Goal: Task Accomplishment & Management: Complete application form

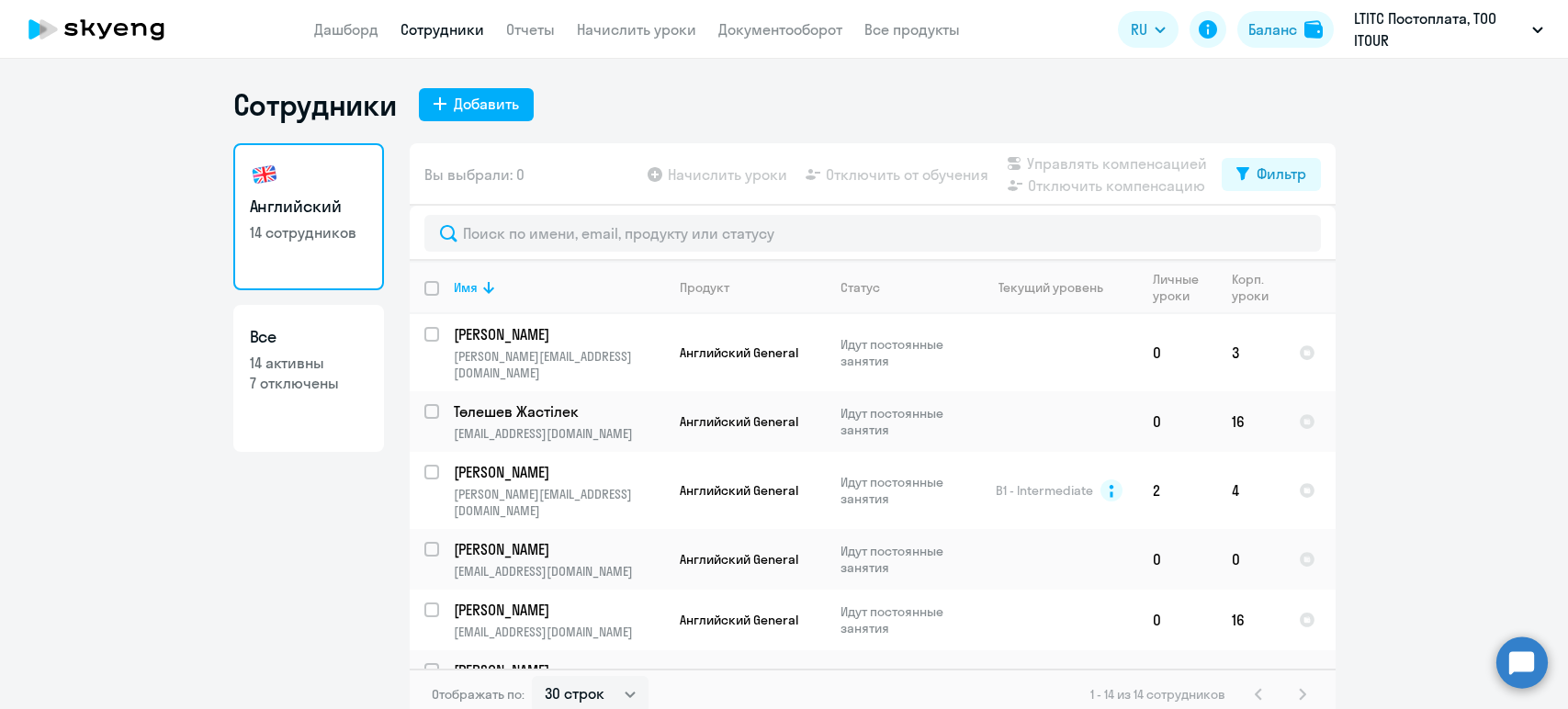
select select "30"
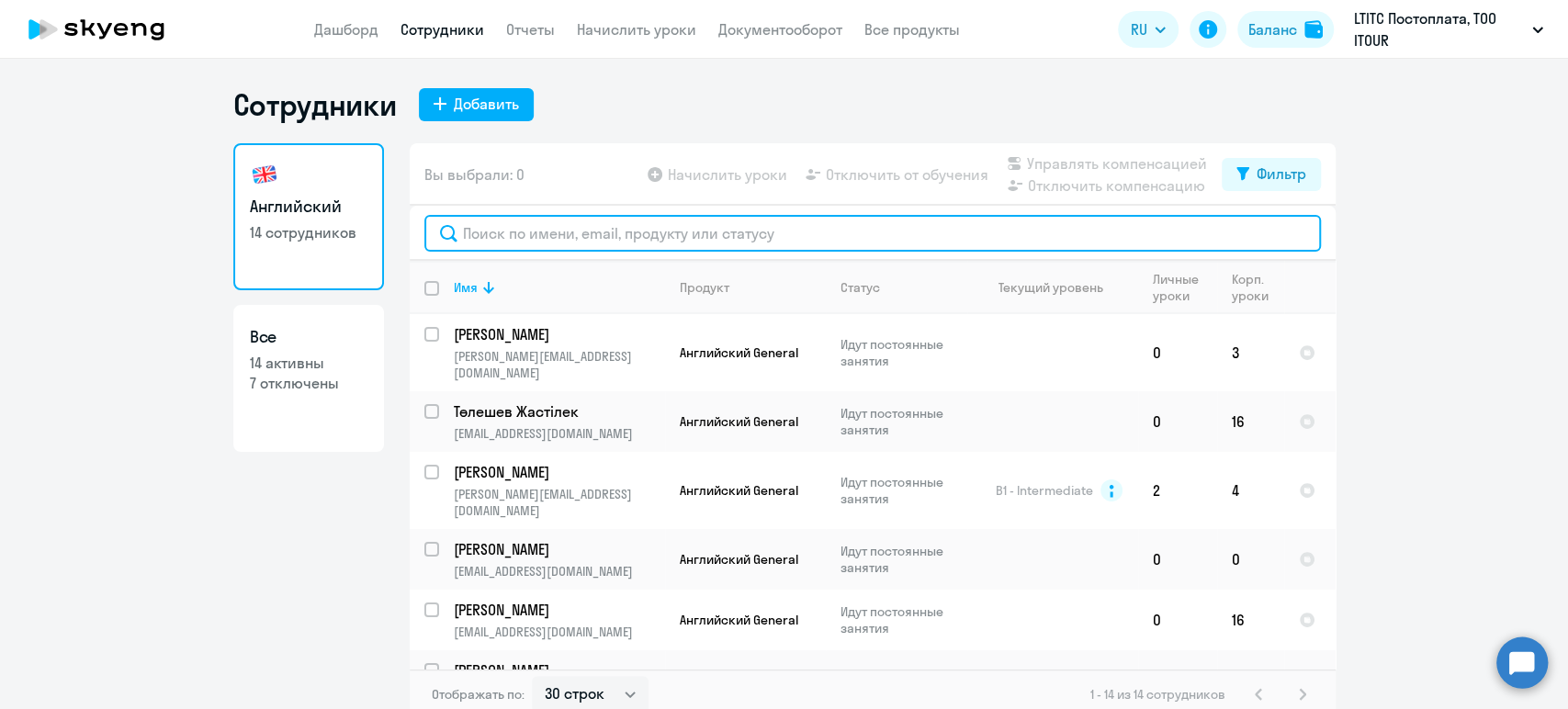
click at [522, 218] on input "text" at bounding box center [872, 232] width 897 height 37
paste input "[PERSON_NAME]"
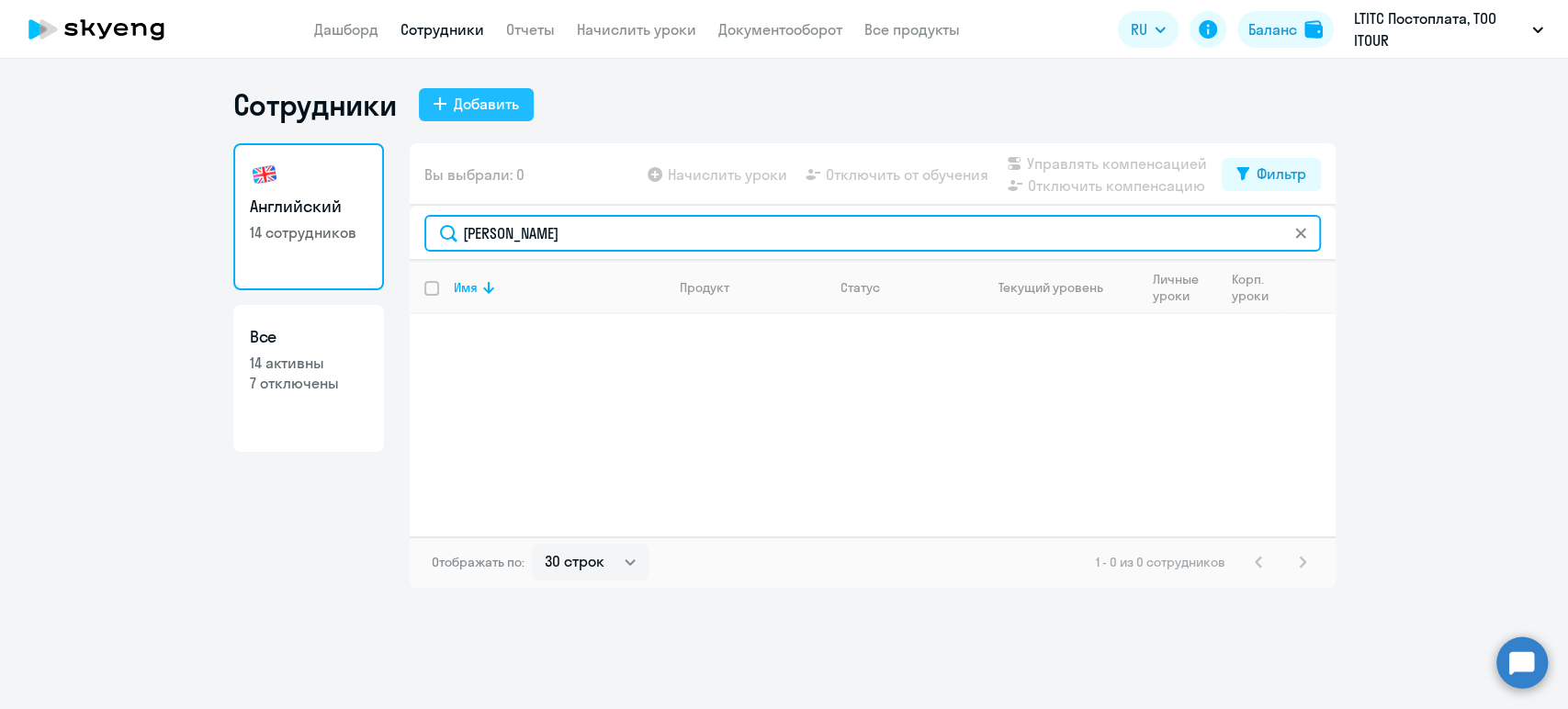
type input "[PERSON_NAME]"
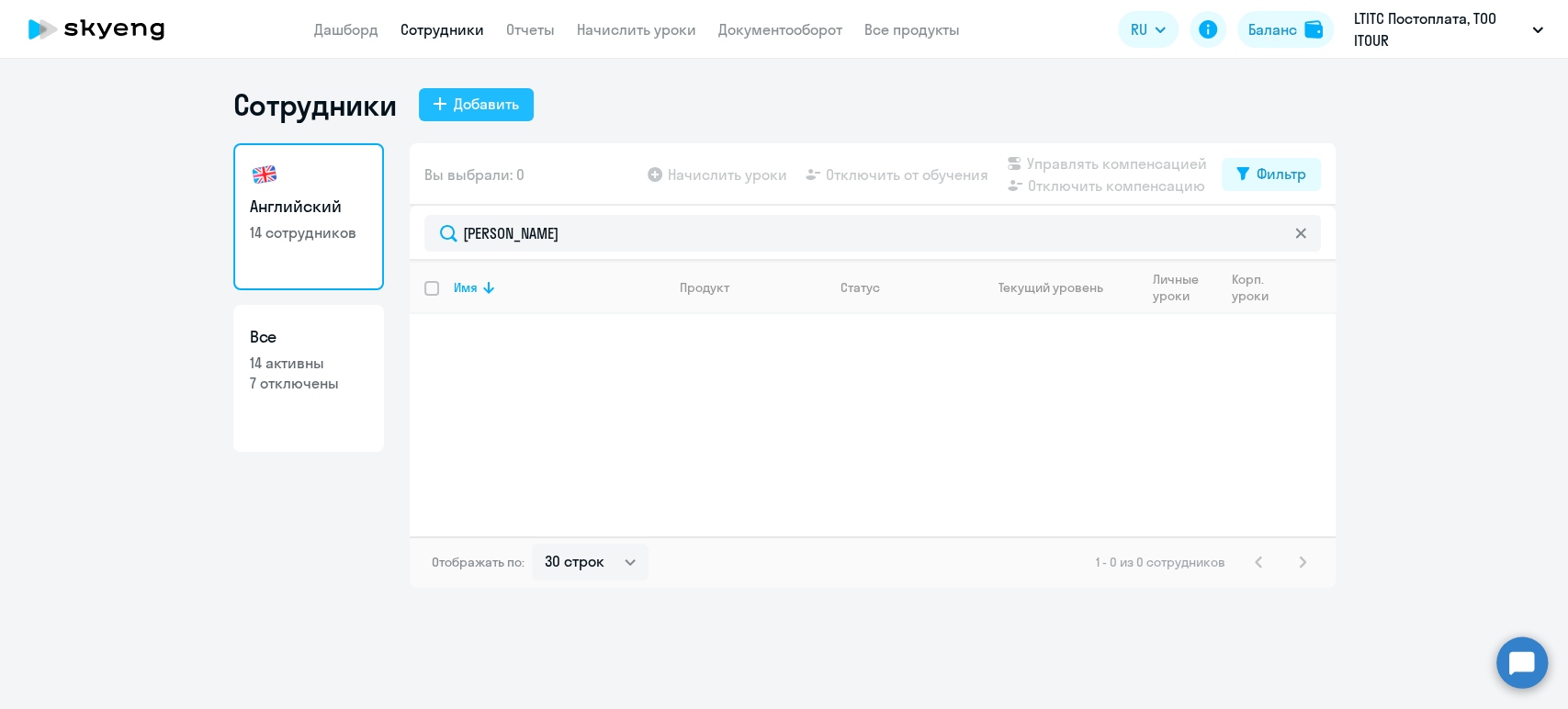
click at [449, 110] on button "Добавить" at bounding box center [477, 104] width 115 height 33
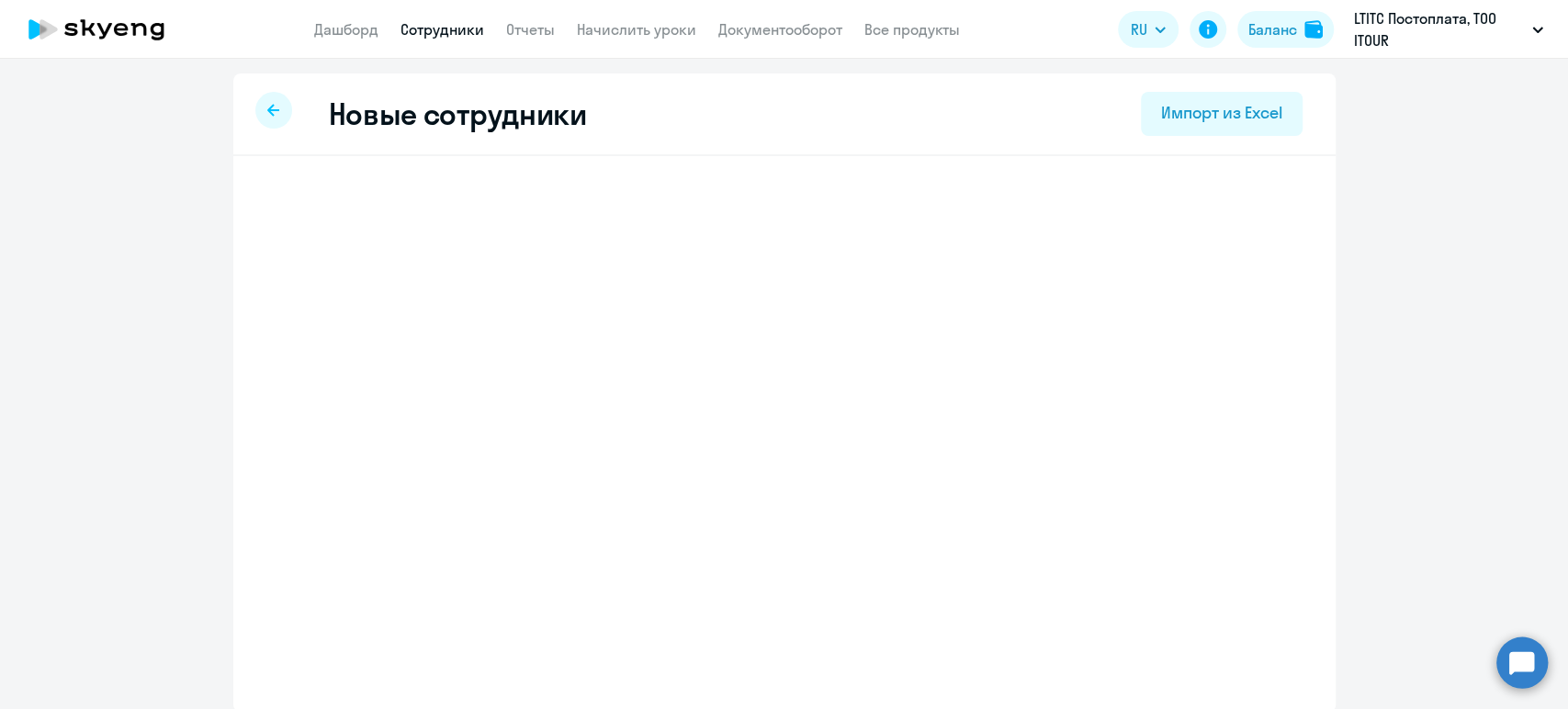
select select "english_adult_not_native_speaker"
select select "5"
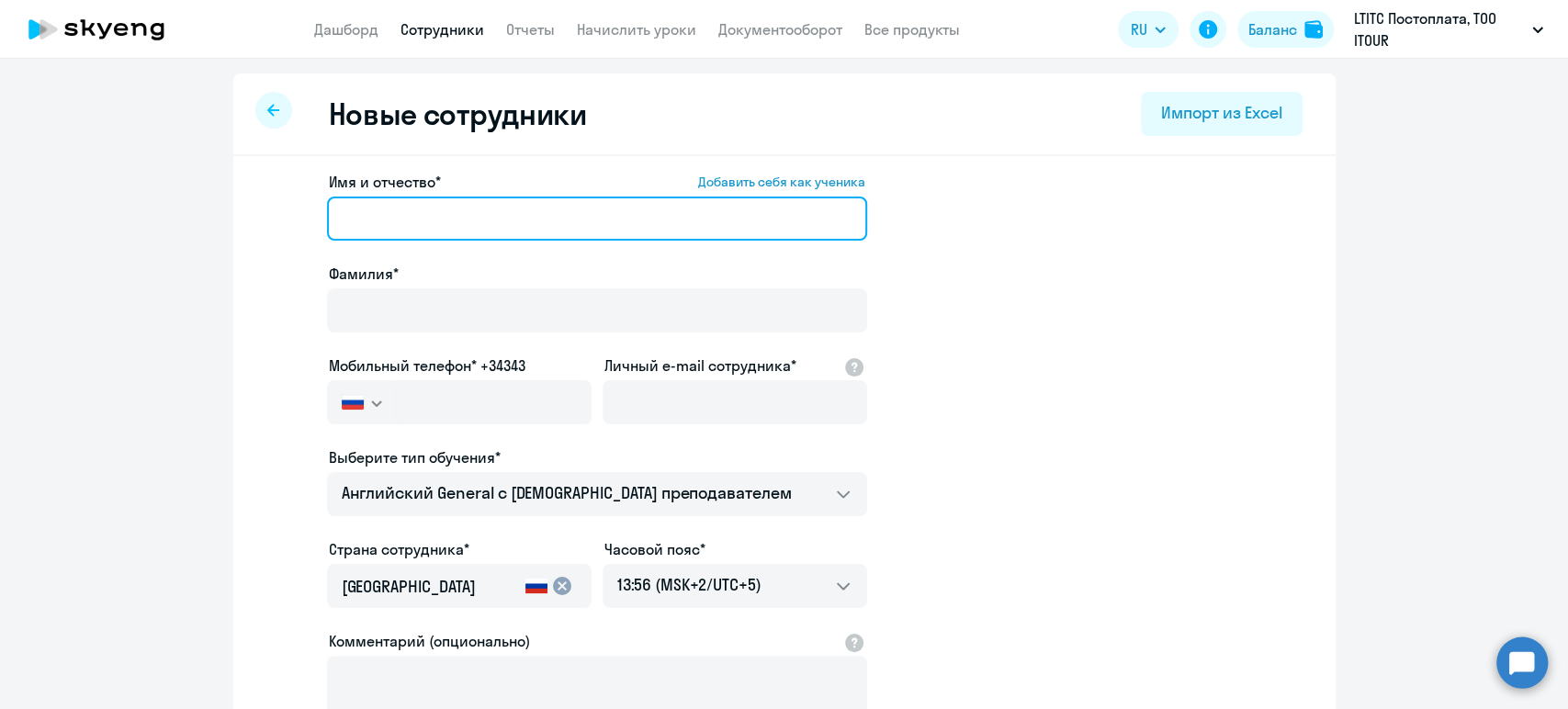
click at [393, 213] on input "Имя и отчество* Добавить себя как ученика" at bounding box center [597, 218] width 540 height 44
paste input "[PERSON_NAME]"
click at [459, 211] on input "[PERSON_NAME]" at bounding box center [597, 218] width 540 height 44
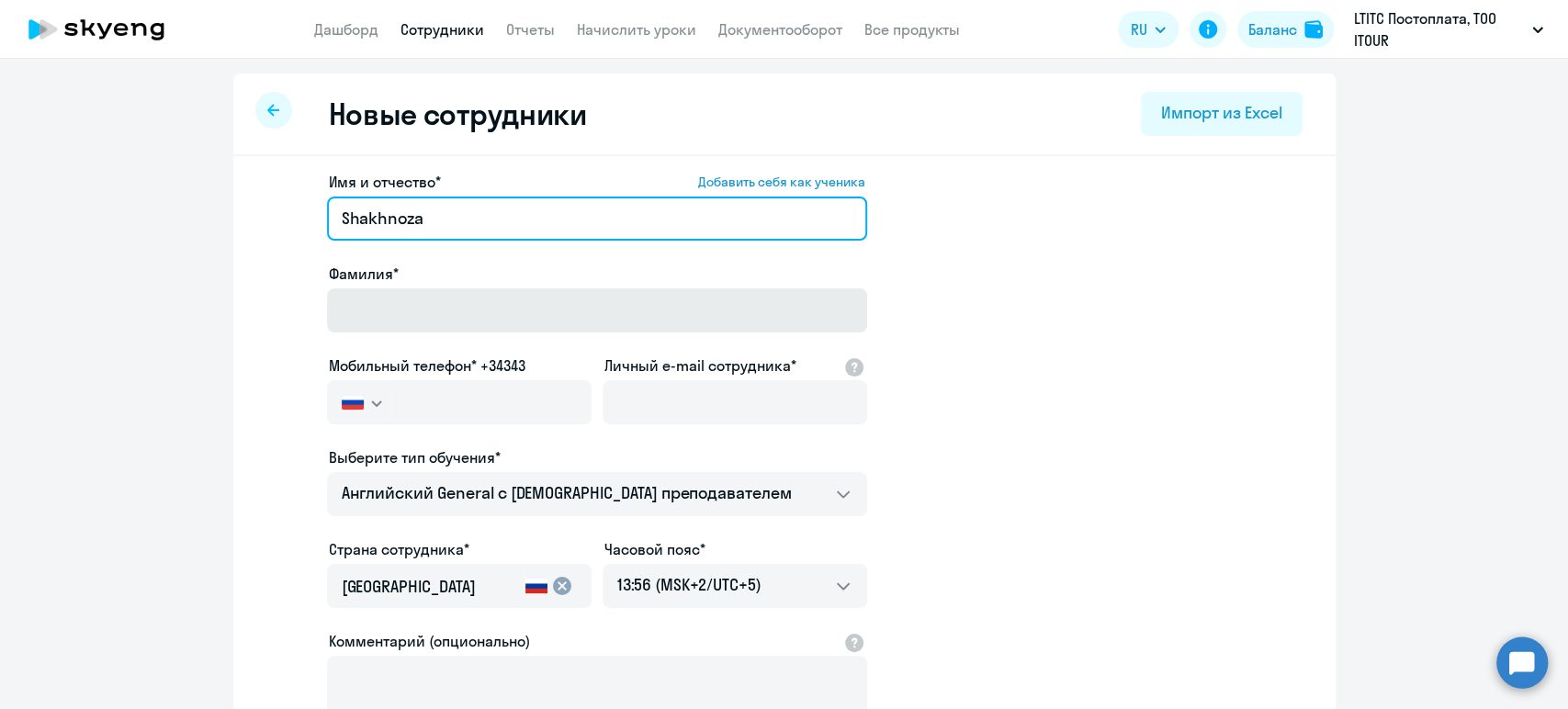
type input "Shakhnoza"
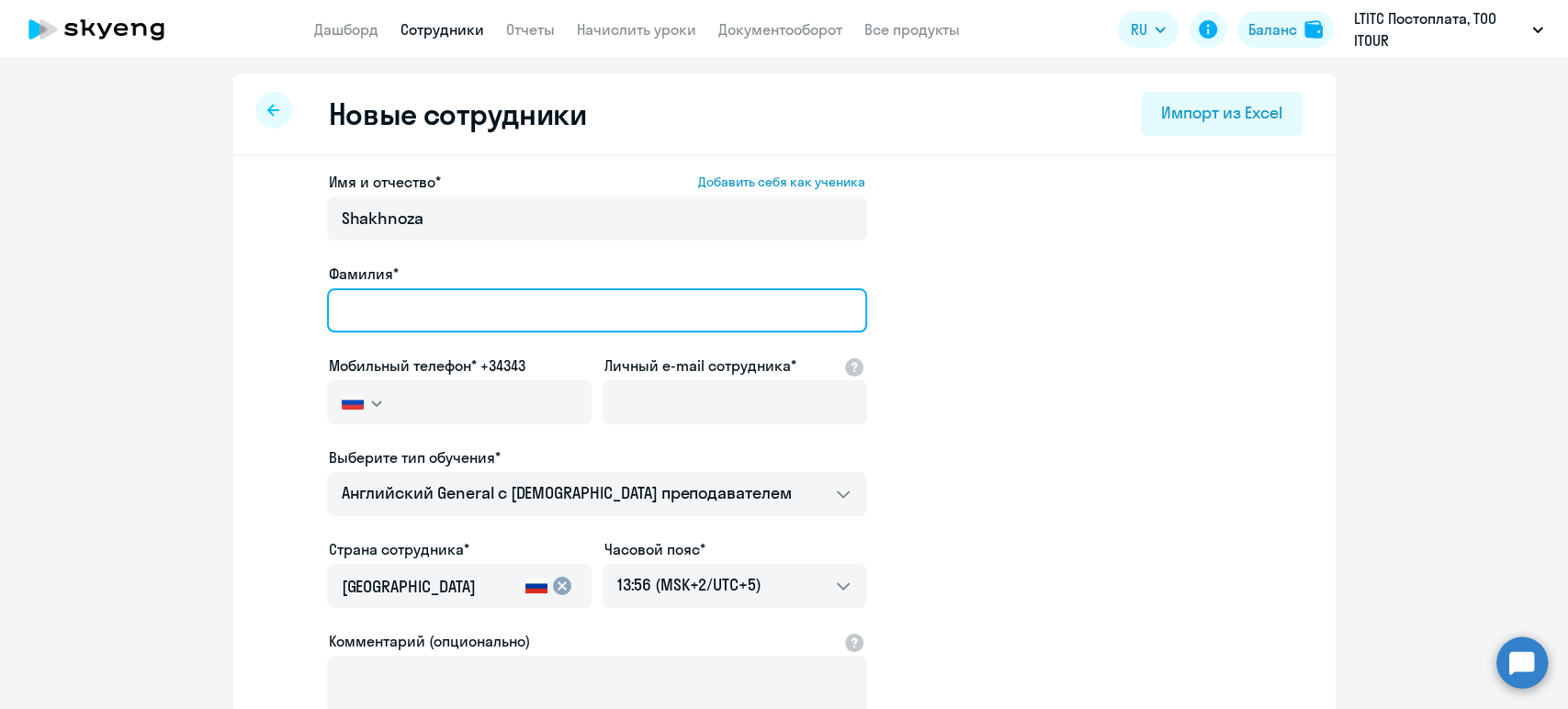
click at [450, 311] on input "Фамилия*" at bounding box center [597, 310] width 540 height 44
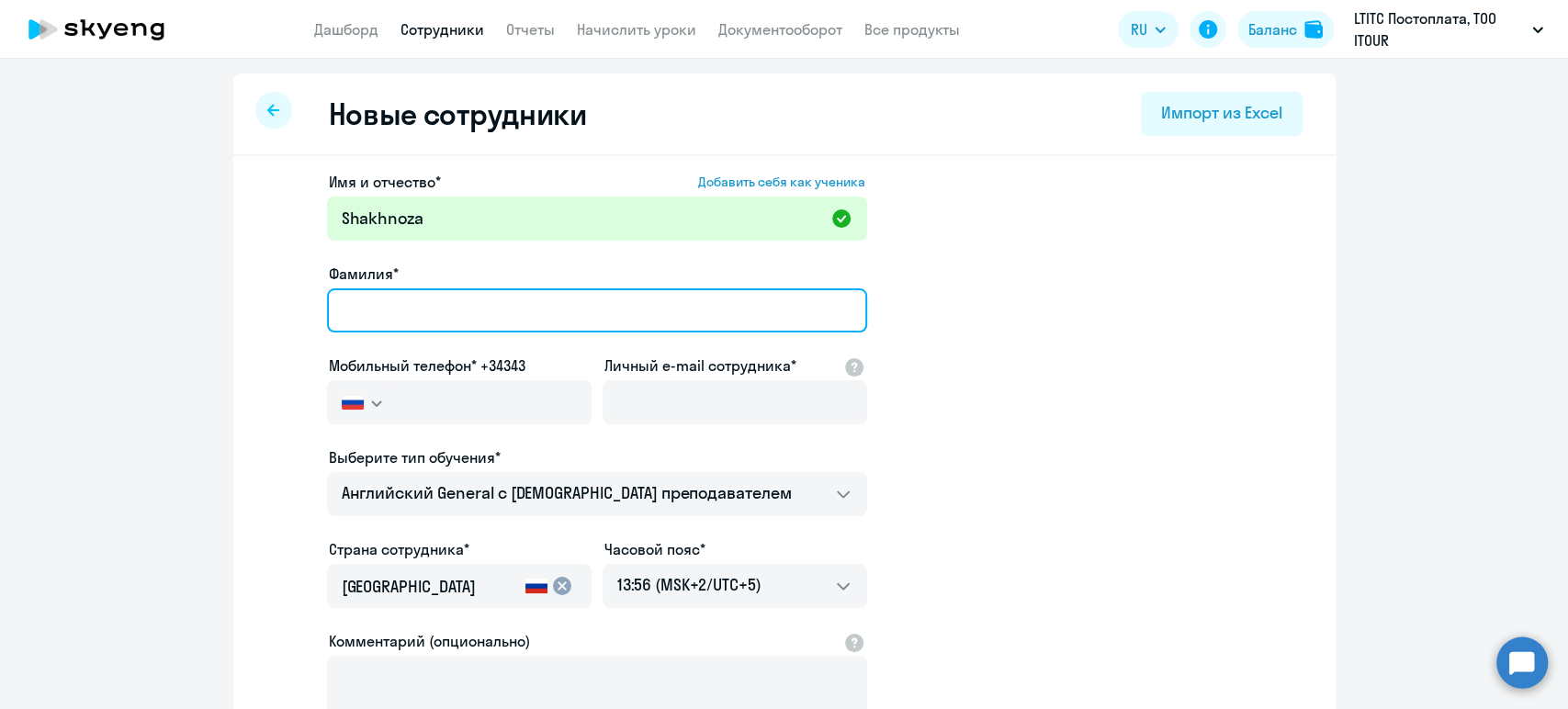
paste input "[PERSON_NAME]"
type input "[PERSON_NAME]"
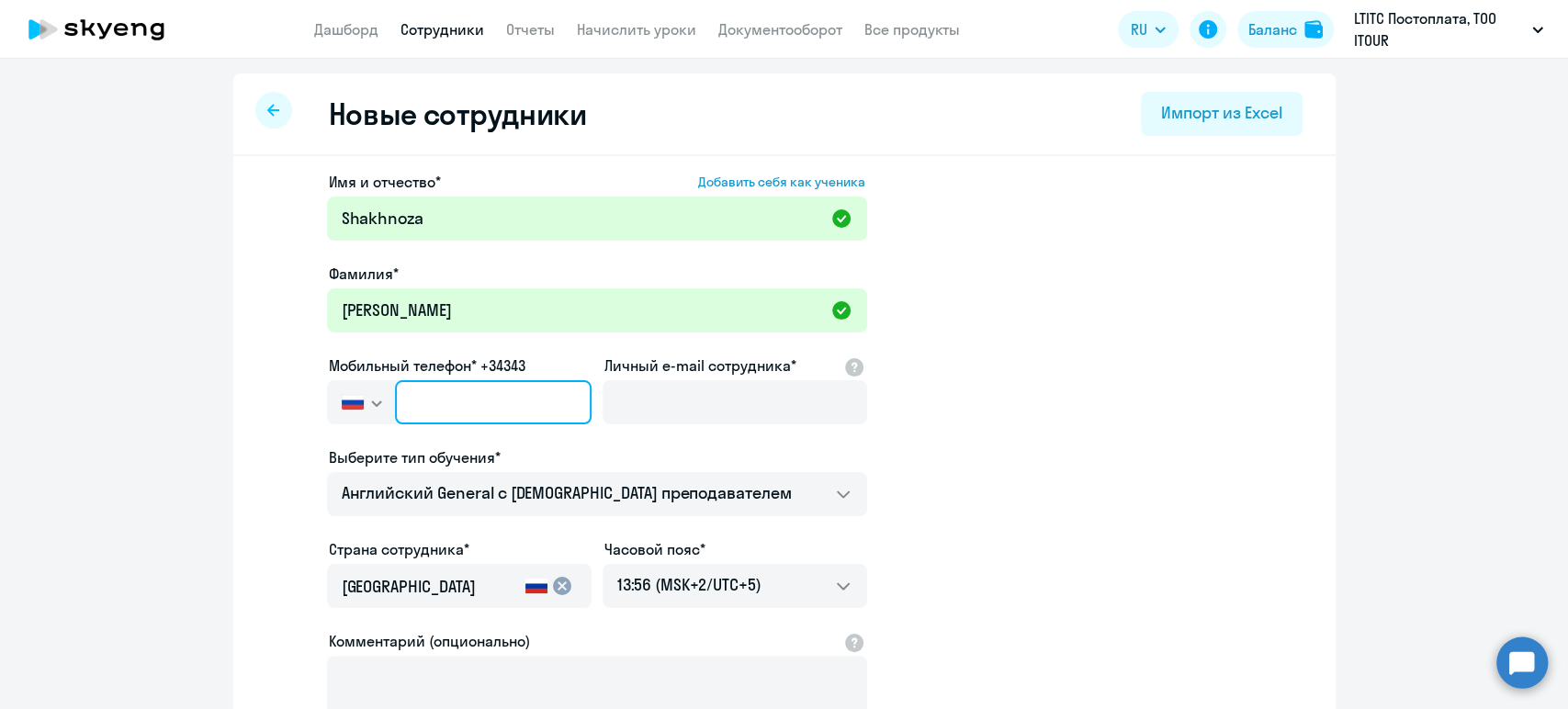
click at [407, 403] on input "text" at bounding box center [493, 402] width 196 height 44
paste input "[PHONE_NUMBER]"
type input "[PHONE_NUMBER]"
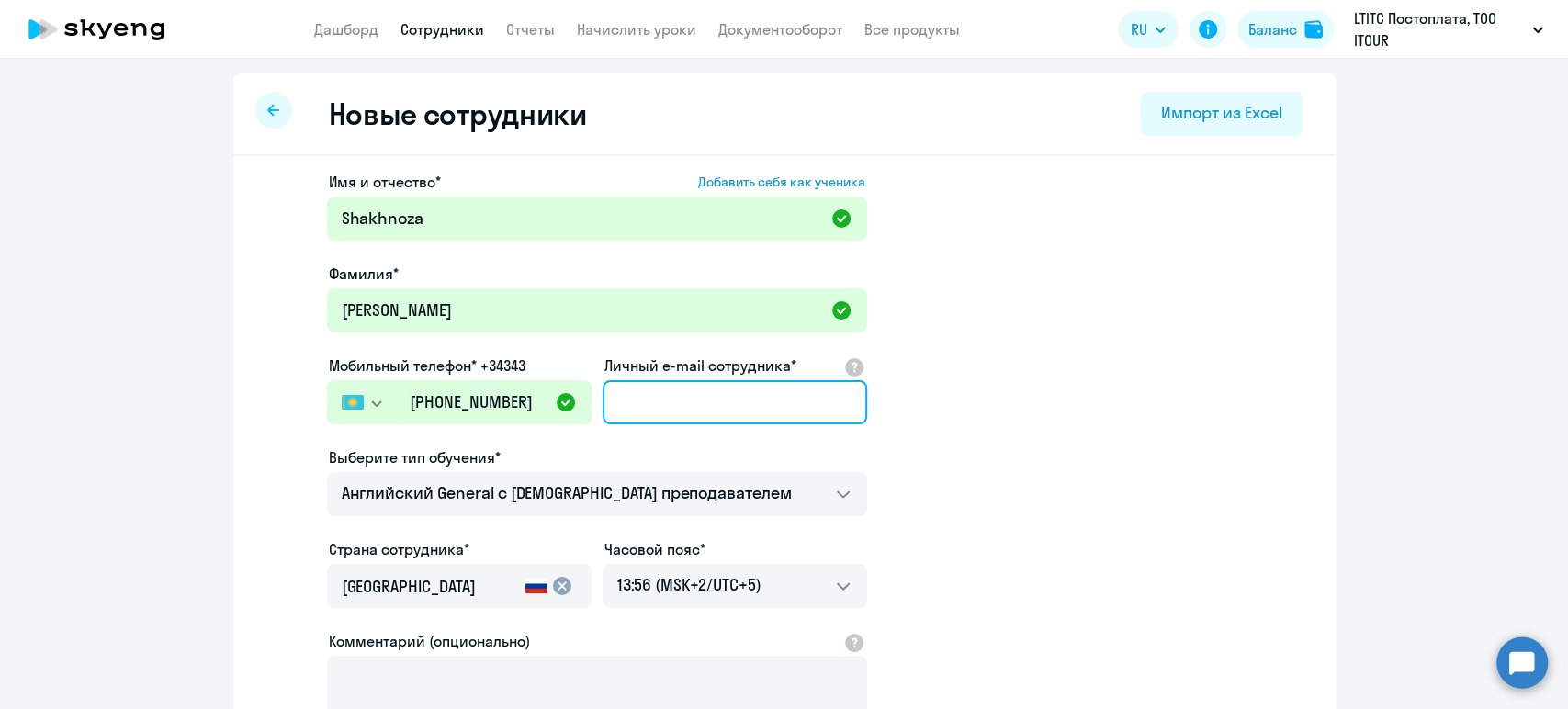
click at [688, 389] on input "Личный e-mail сотрудника*" at bounding box center [735, 402] width 264 height 44
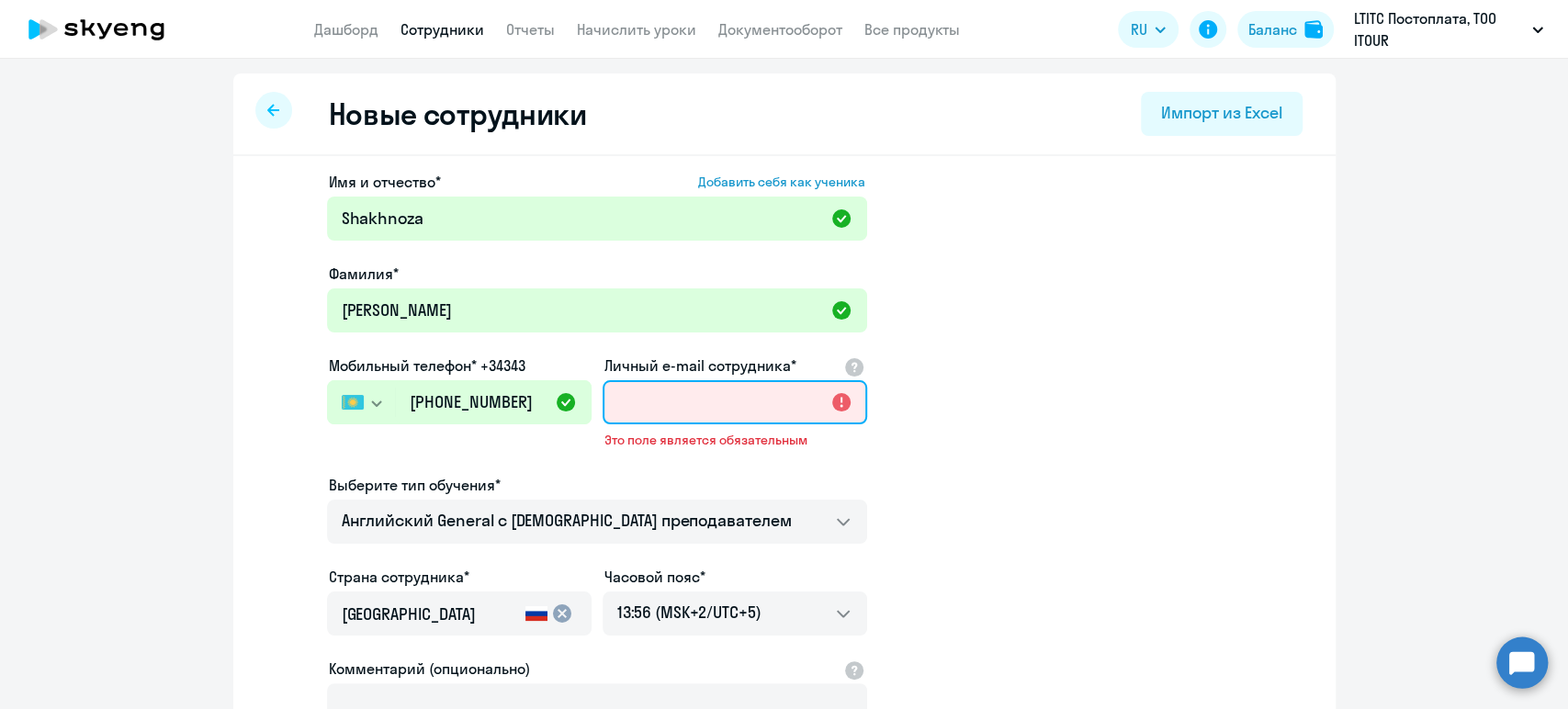
paste input "[EMAIL_ADDRESS][DOMAIN_NAME]"
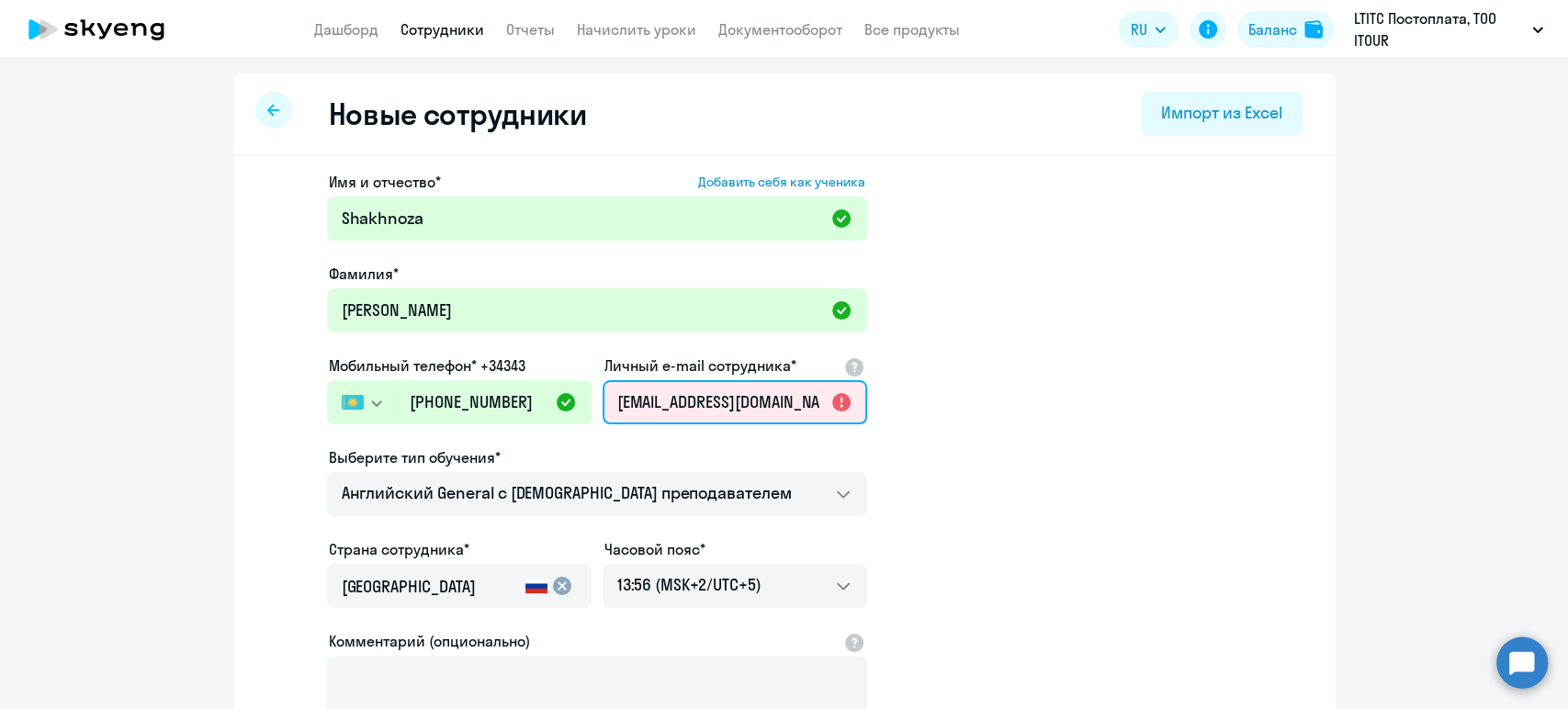
scroll to position [0, 14]
type input "[EMAIL_ADDRESS][DOMAIN_NAME]"
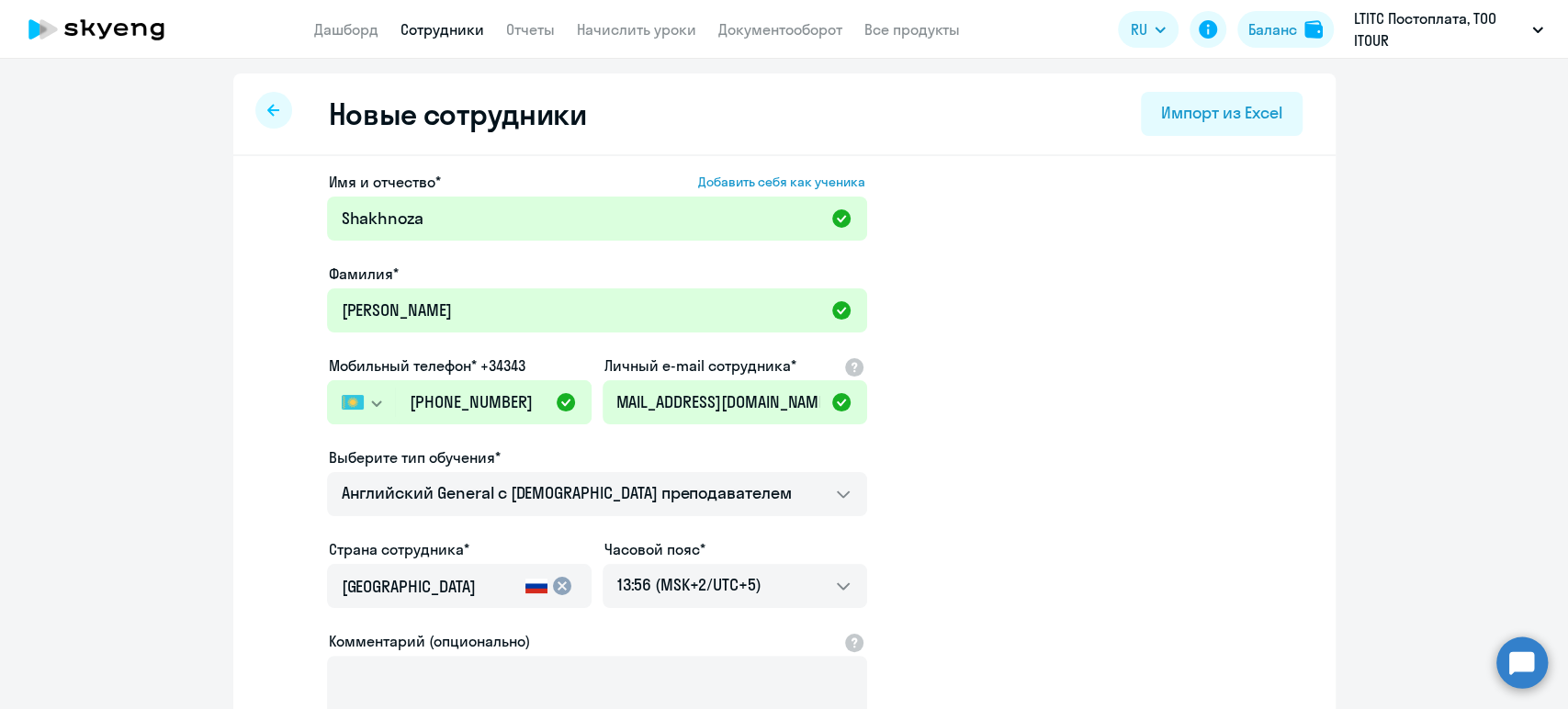
scroll to position [0, 0]
click at [975, 429] on app-new-student-form "Имя и отчество* Добавить себя как ученика [PERSON_NAME]* [PERSON_NAME] Мобильны…" at bounding box center [784, 497] width 1044 height 654
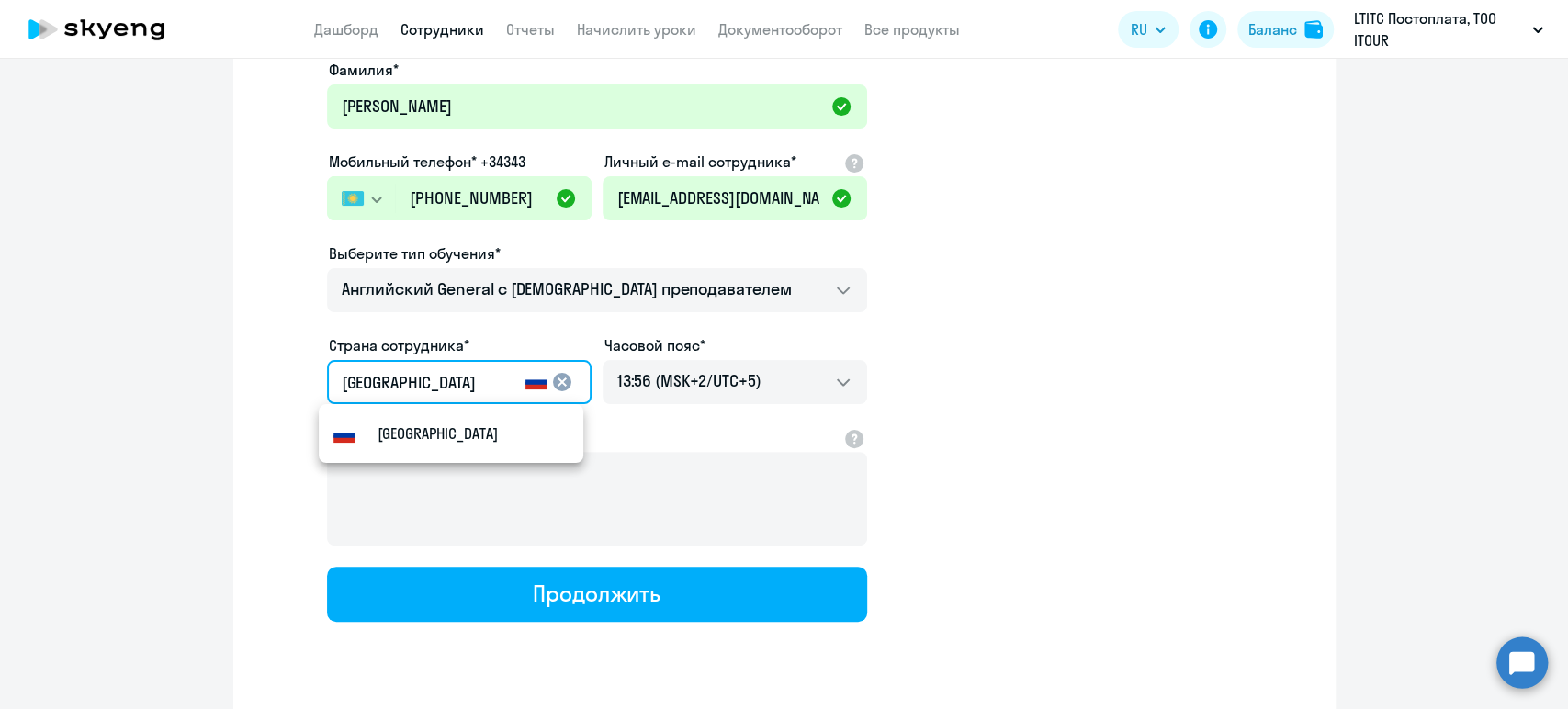
click at [439, 371] on input "[GEOGRAPHIC_DATA]" at bounding box center [430, 383] width 177 height 24
click at [397, 425] on small "Казахстан" at bounding box center [412, 433] width 70 height 22
type input "Казахстан"
click at [1028, 478] on app-new-student-form "Имя и отчество* Добавить себя как ученика [PERSON_NAME]* [PERSON_NAME] Мобильны…" at bounding box center [784, 294] width 1044 height 654
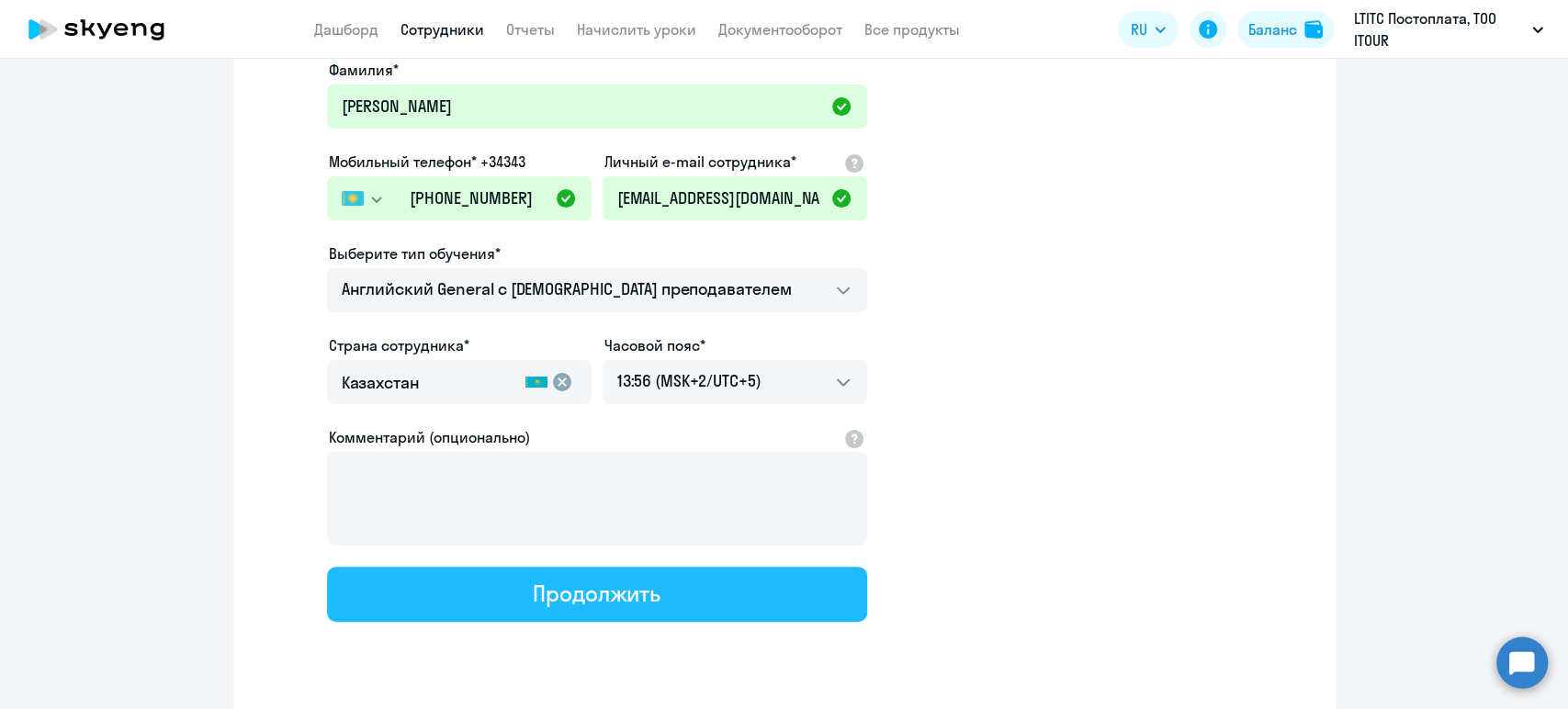
click at [613, 582] on div "Продолжить" at bounding box center [596, 594] width 128 height 30
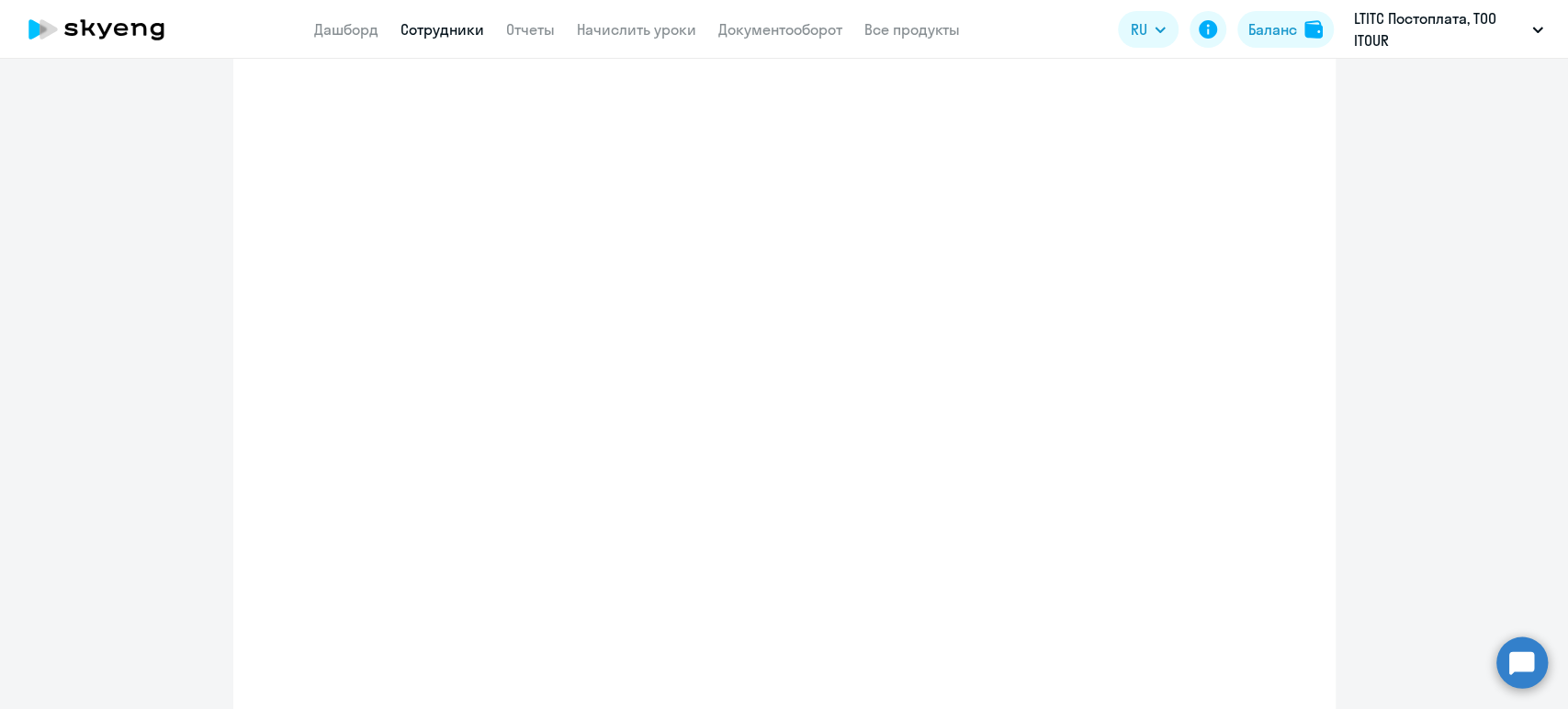
select select "english_adult_not_native_speaker"
select select "5"
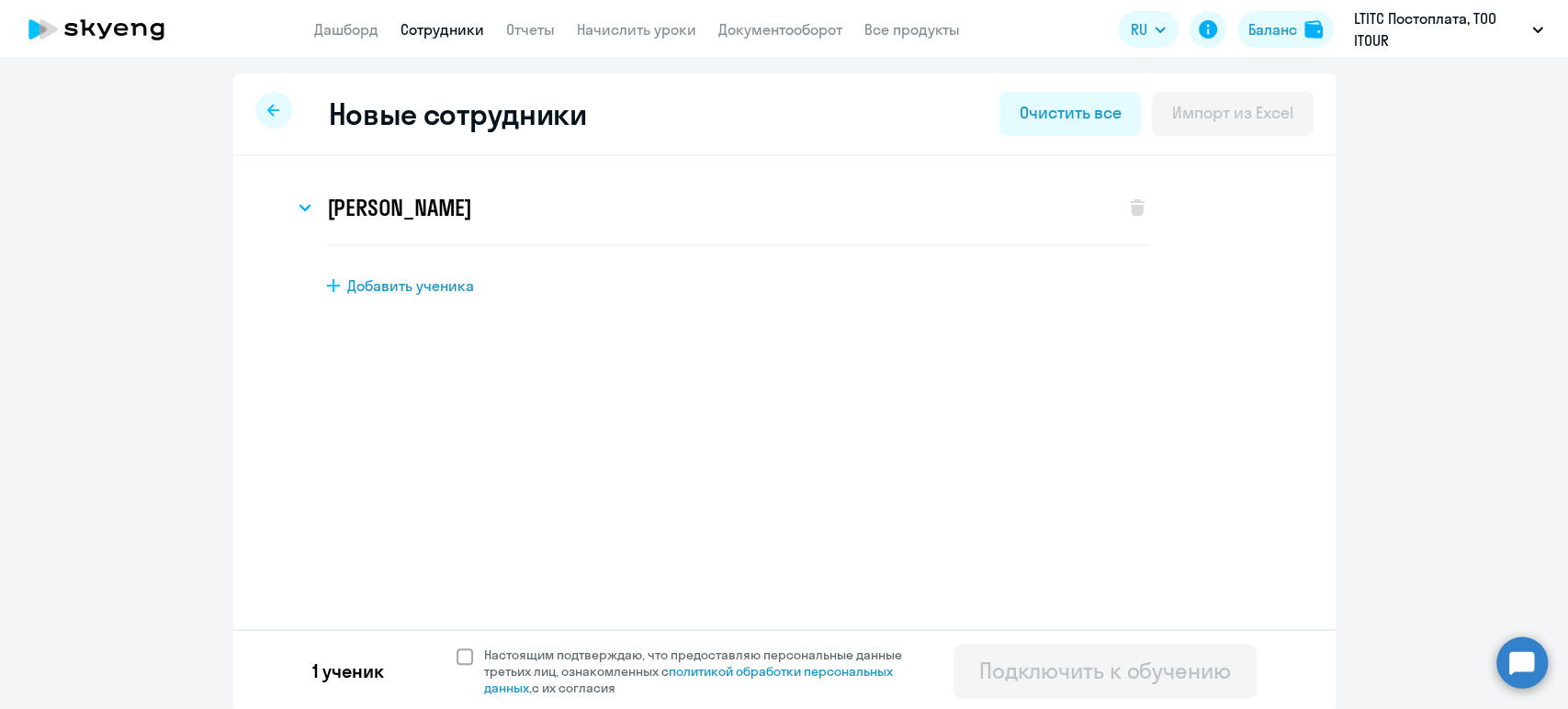
click at [550, 663] on span "Настоящим подтверждаю, что предоставляю персональные данные третьих лиц, ознако…" at bounding box center [703, 671] width 440 height 50
click at [457, 646] on input "Настоящим подтверждаю, что предоставляю персональные данные третьих лиц, ознако…" at bounding box center [456, 645] width 1 height 1
checkbox input "true"
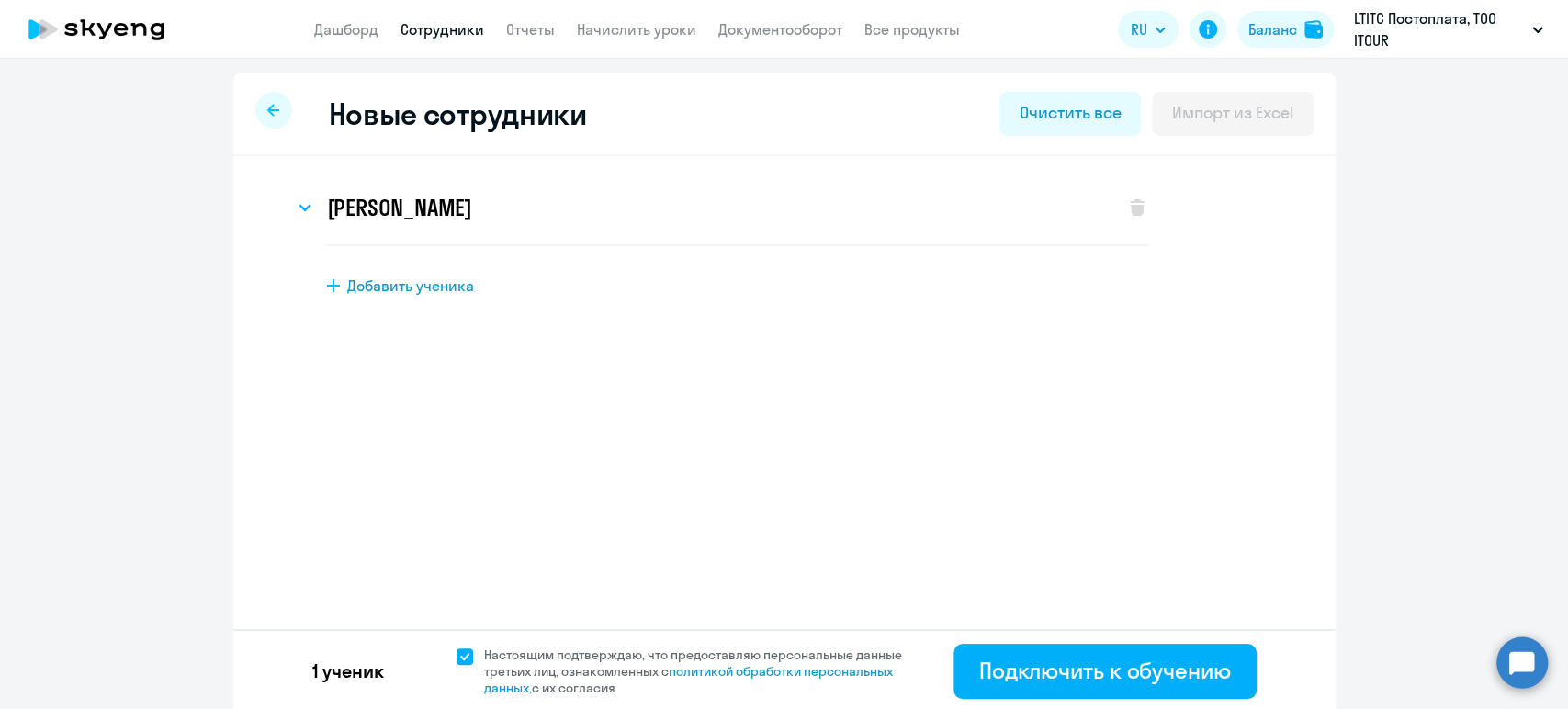
click at [987, 699] on div "1 ученик Настоящим подтверждаю, что предоставляю персональные данные третьих ли…" at bounding box center [784, 669] width 1102 height 82
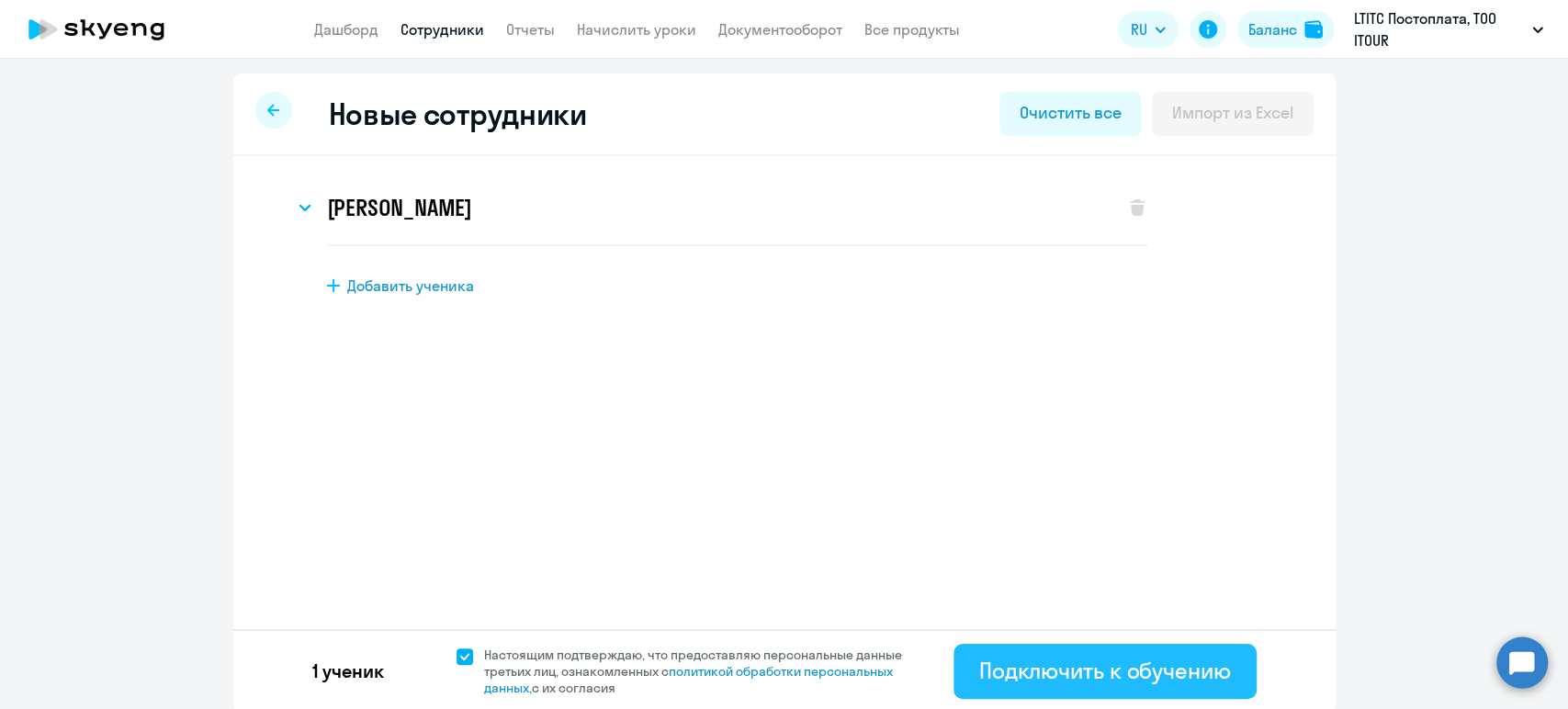
click at [988, 683] on div "Подключить к обучению" at bounding box center [1104, 670] width 251 height 30
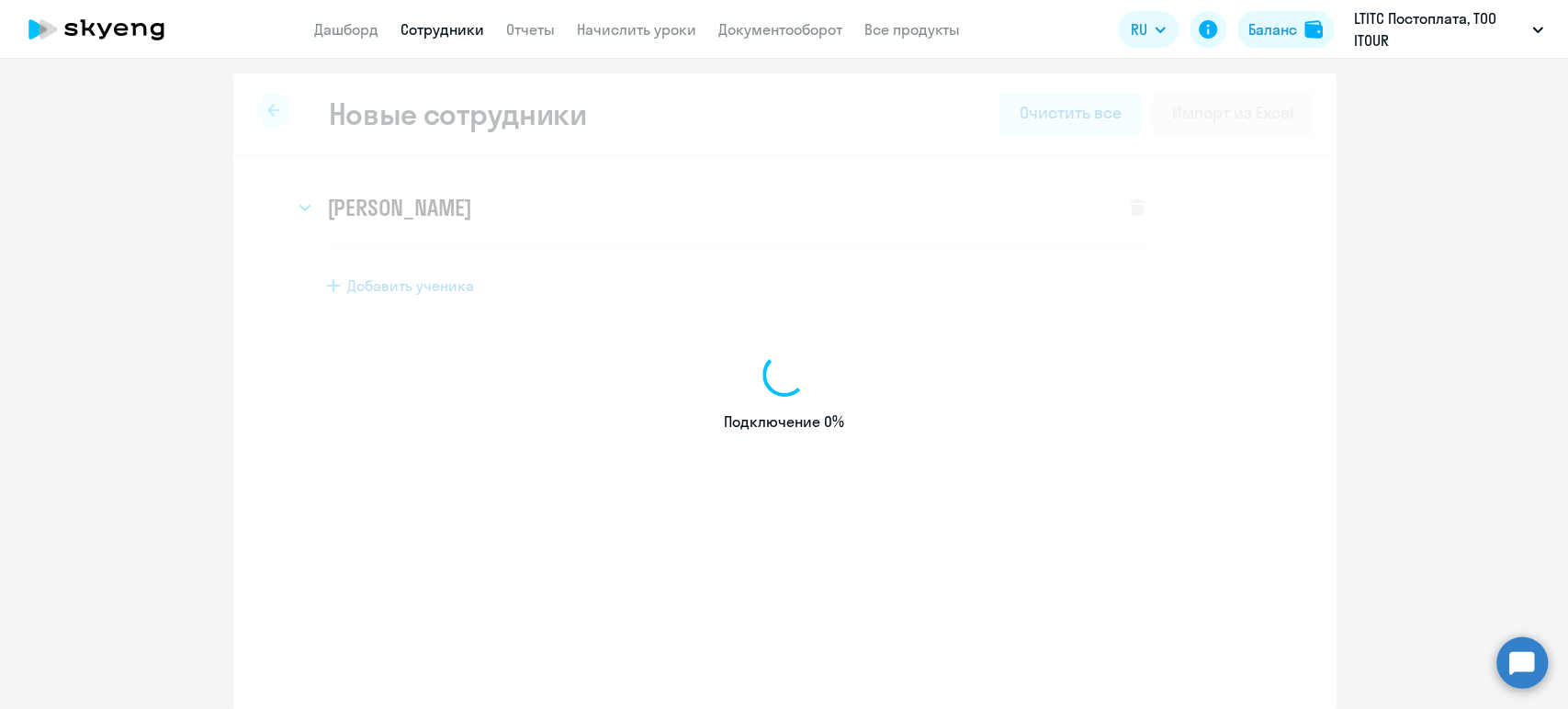
select select "english_adult_not_native_speaker"
select select "5"
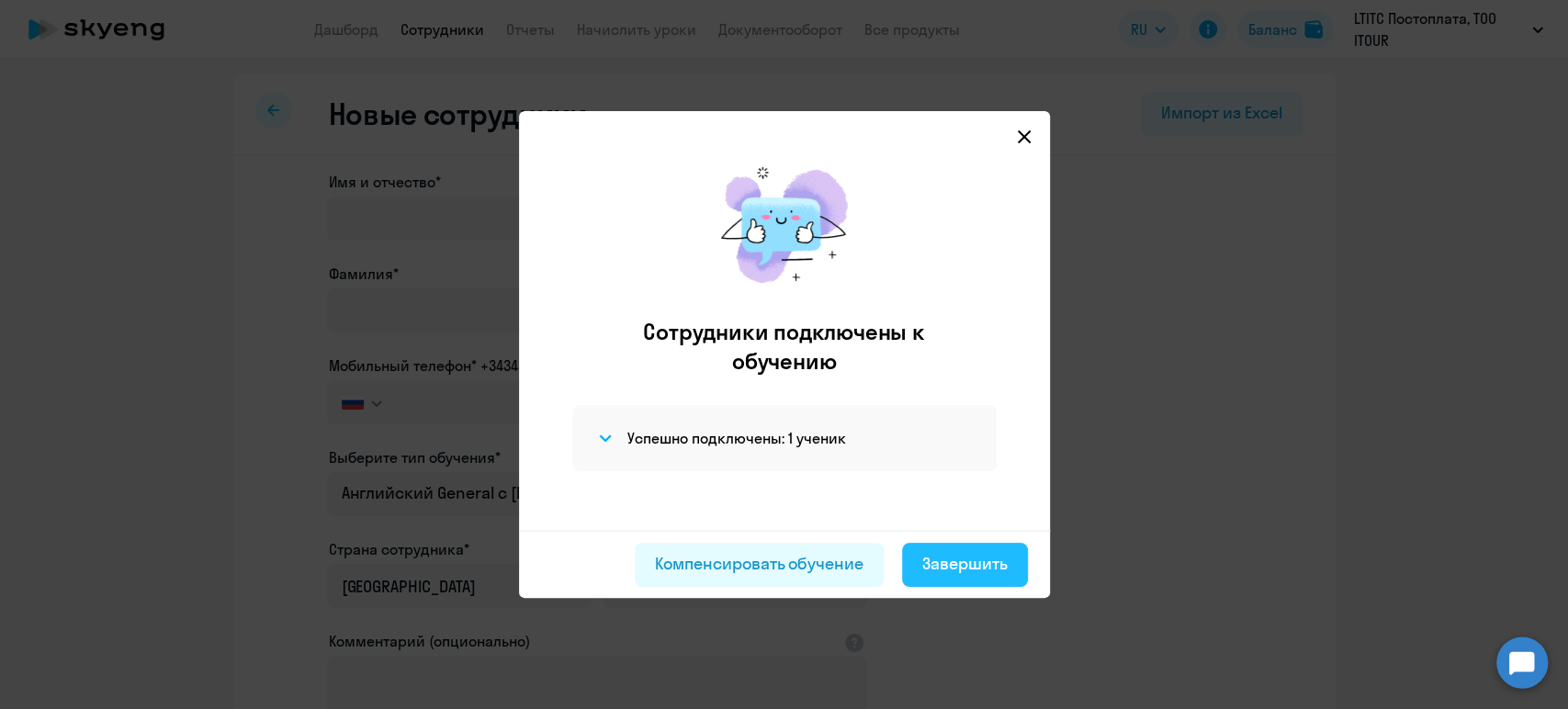
click at [966, 559] on div "Завершить" at bounding box center [964, 564] width 85 height 24
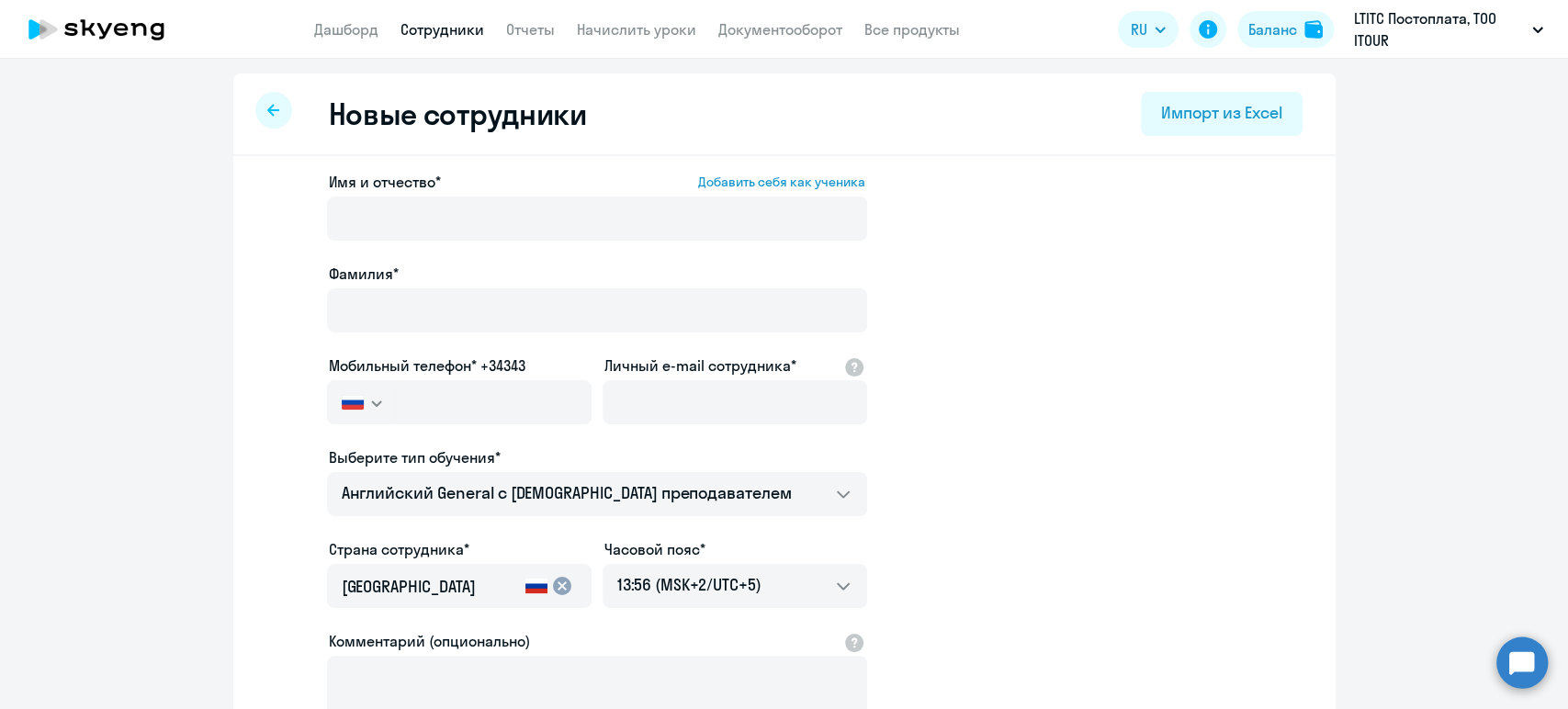
select select "30"
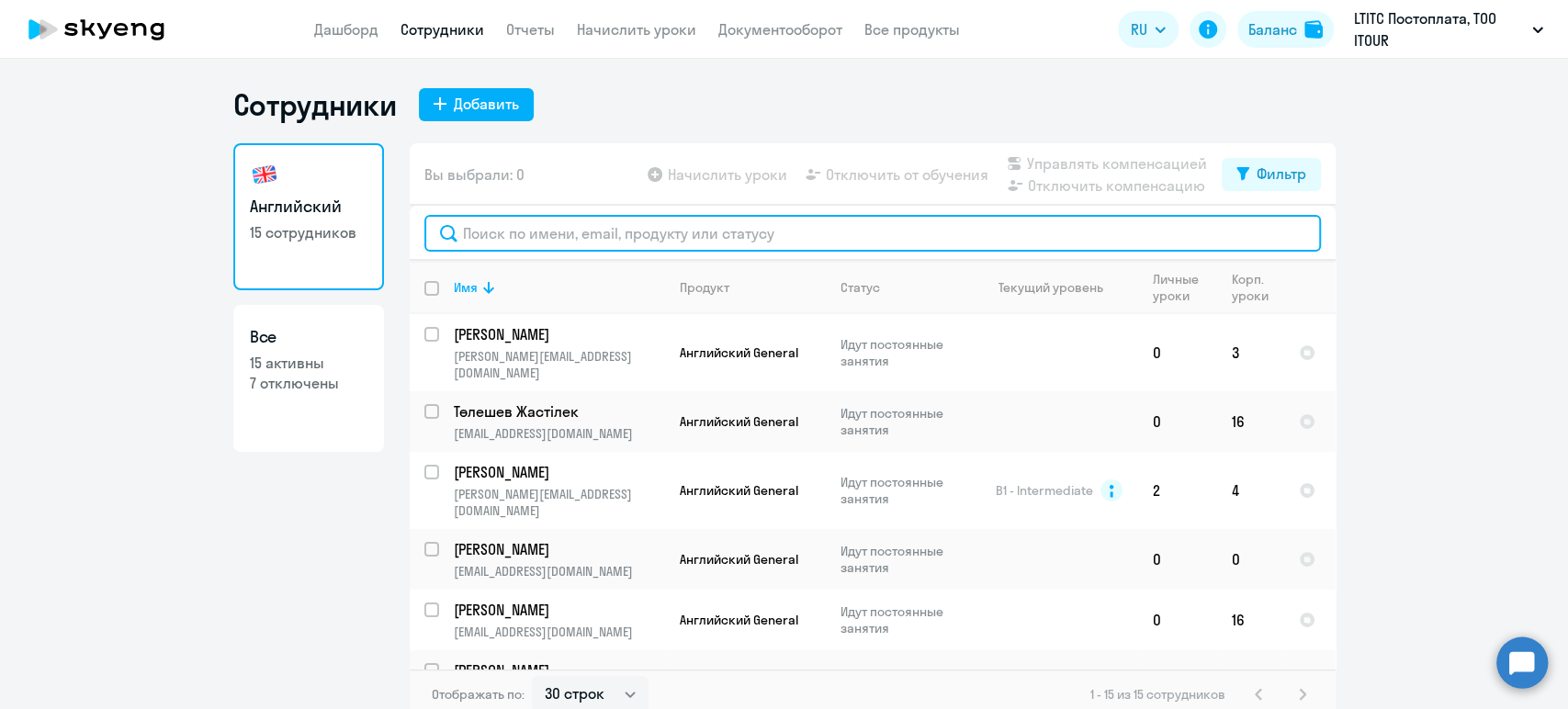
click at [523, 236] on input "text" at bounding box center [872, 232] width 897 height 37
paste input "[EMAIL_ADDRESS][DOMAIN_NAME]"
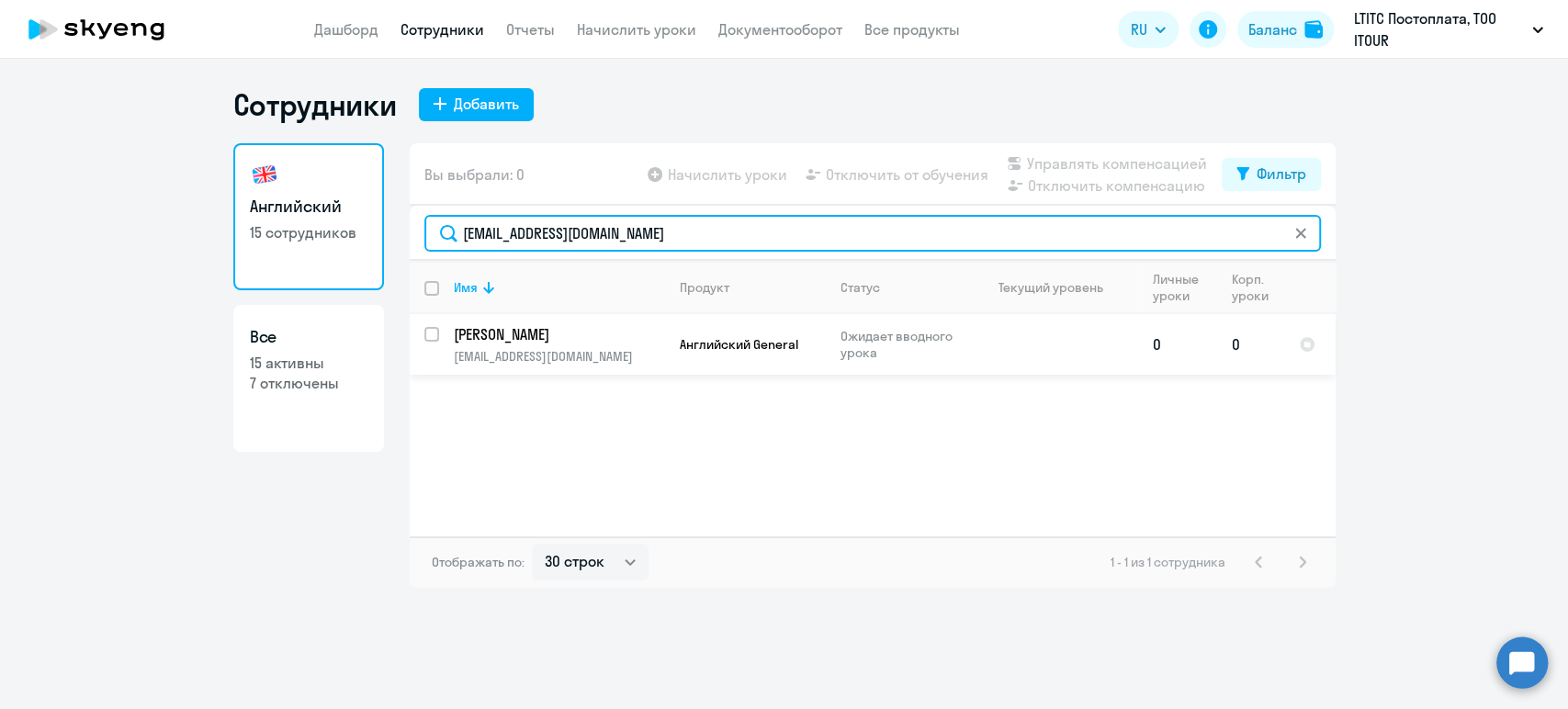
type input "[EMAIL_ADDRESS][DOMAIN_NAME]"
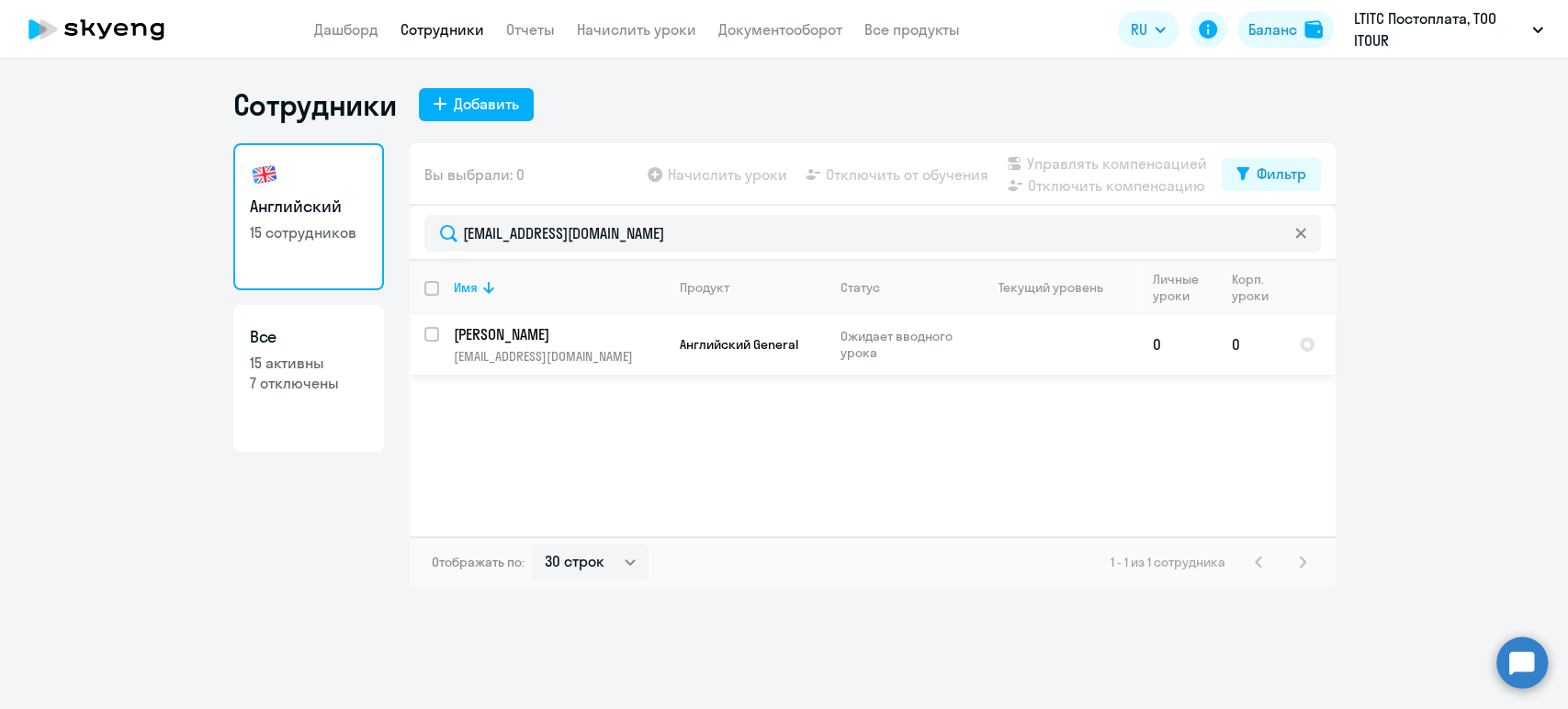
click at [594, 340] on p "[PERSON_NAME]" at bounding box center [557, 334] width 208 height 20
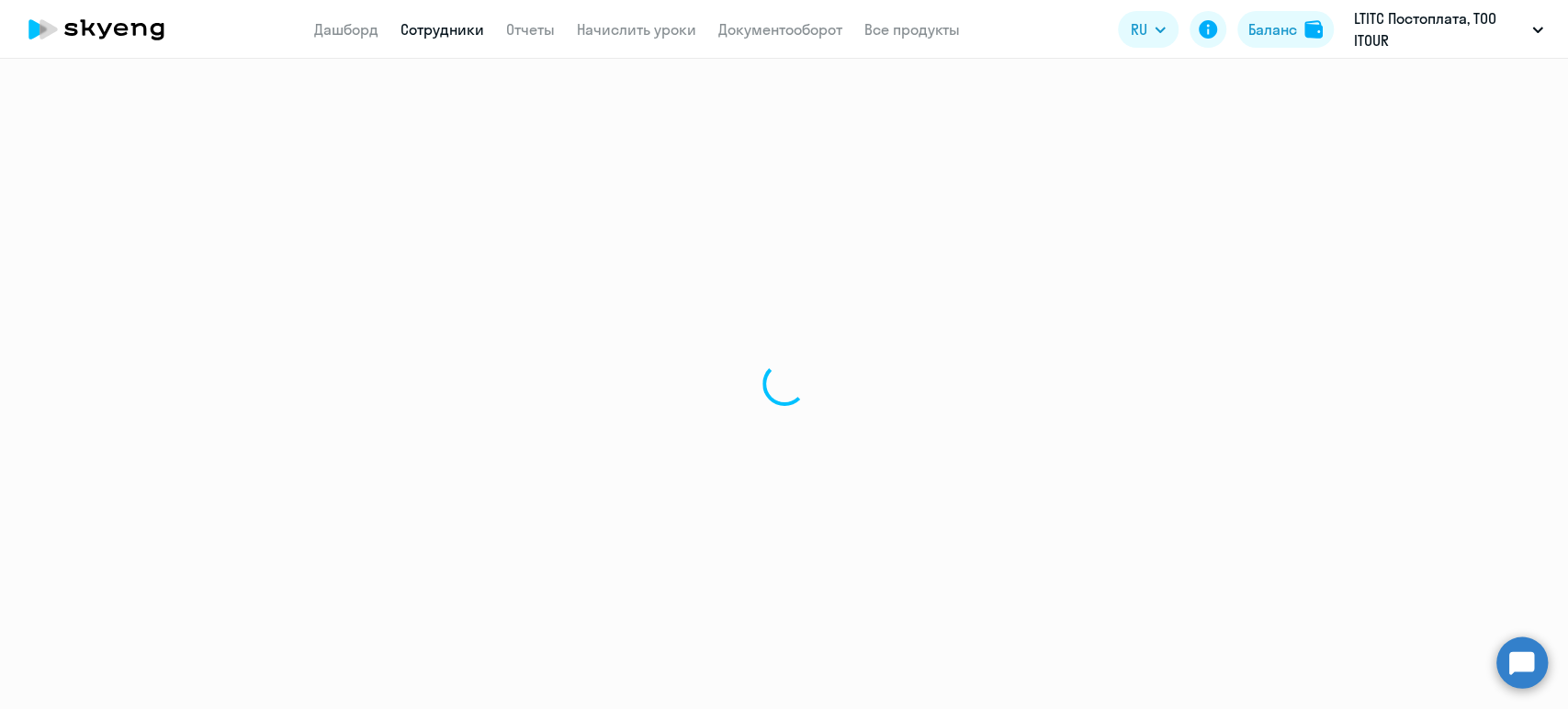
select select "english"
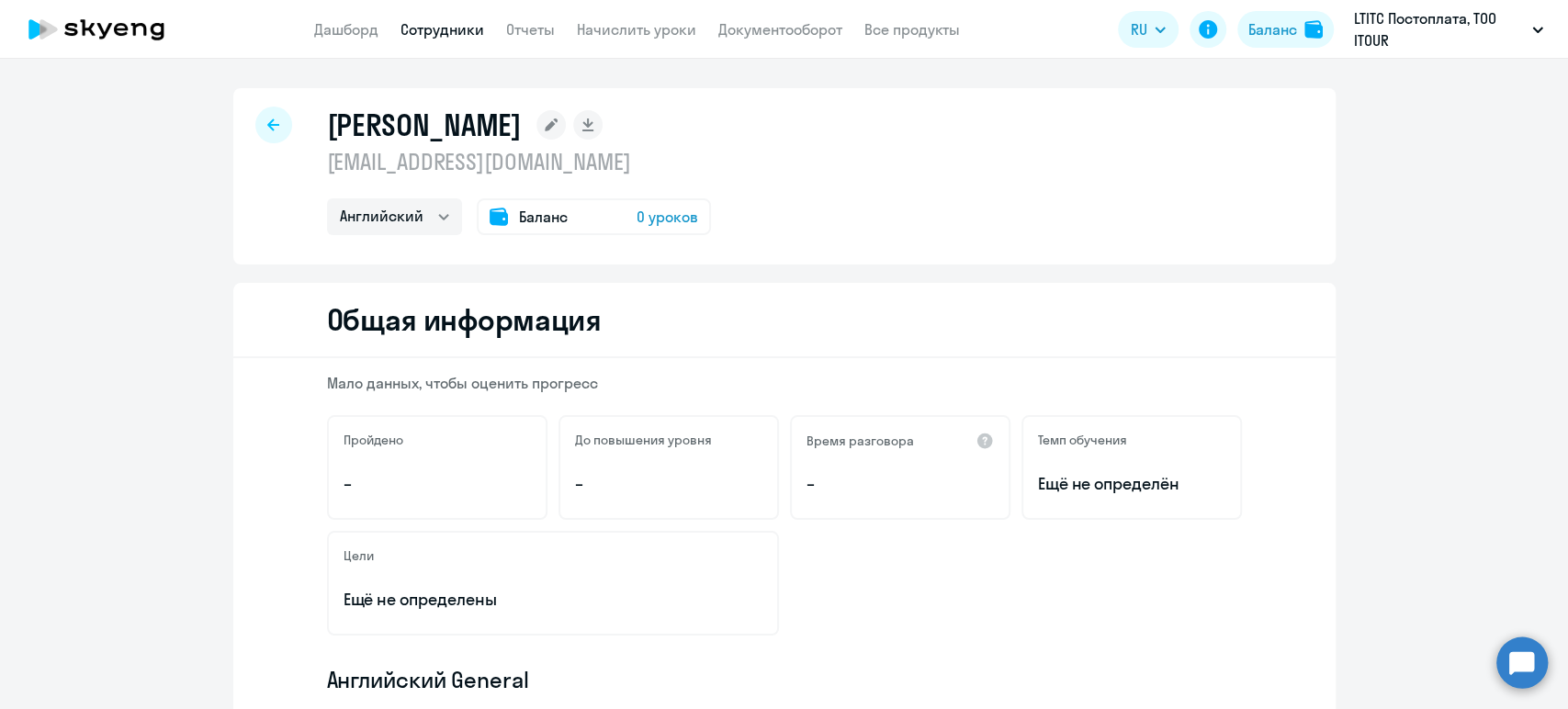
click at [646, 207] on span "0 уроков" at bounding box center [667, 216] width 62 height 22
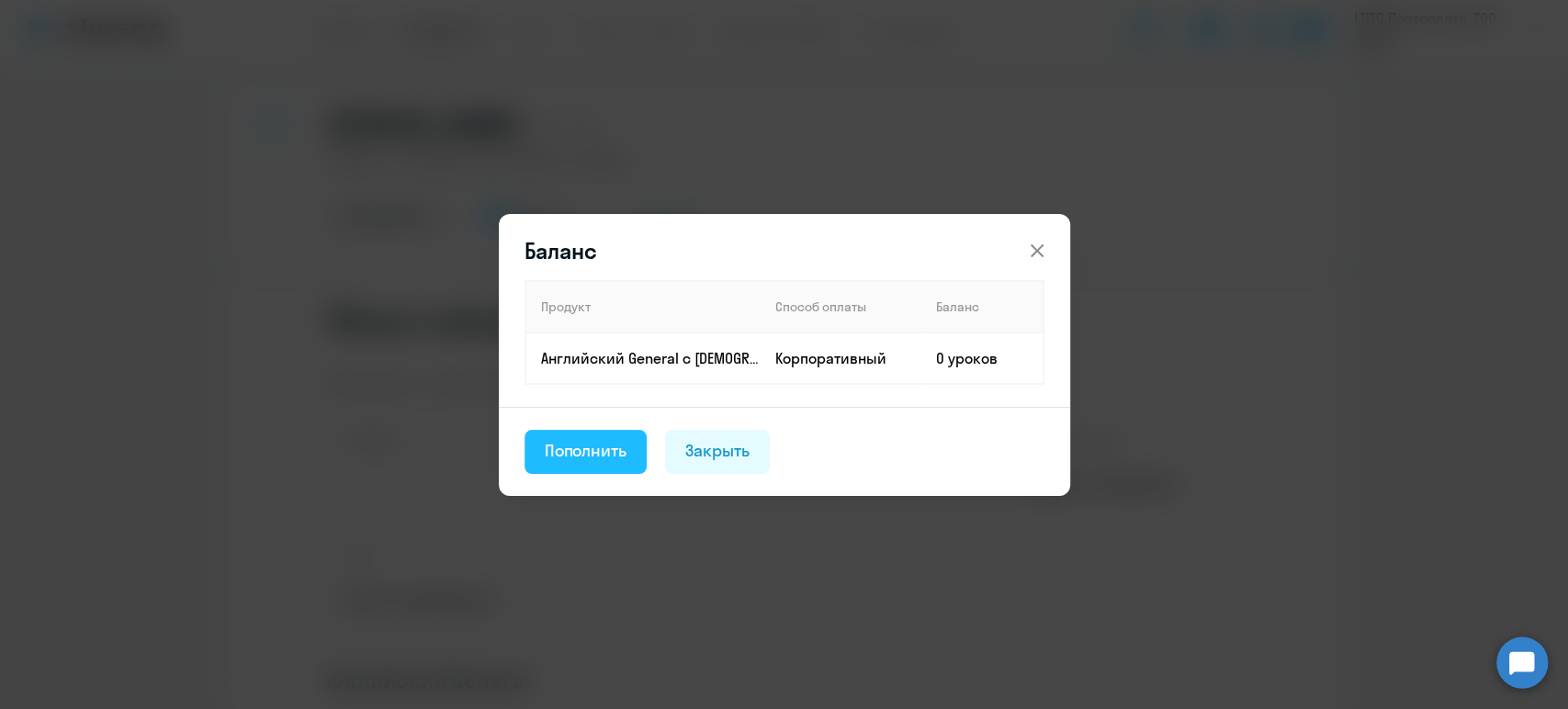
click at [623, 435] on button "Пополнить" at bounding box center [586, 452] width 123 height 44
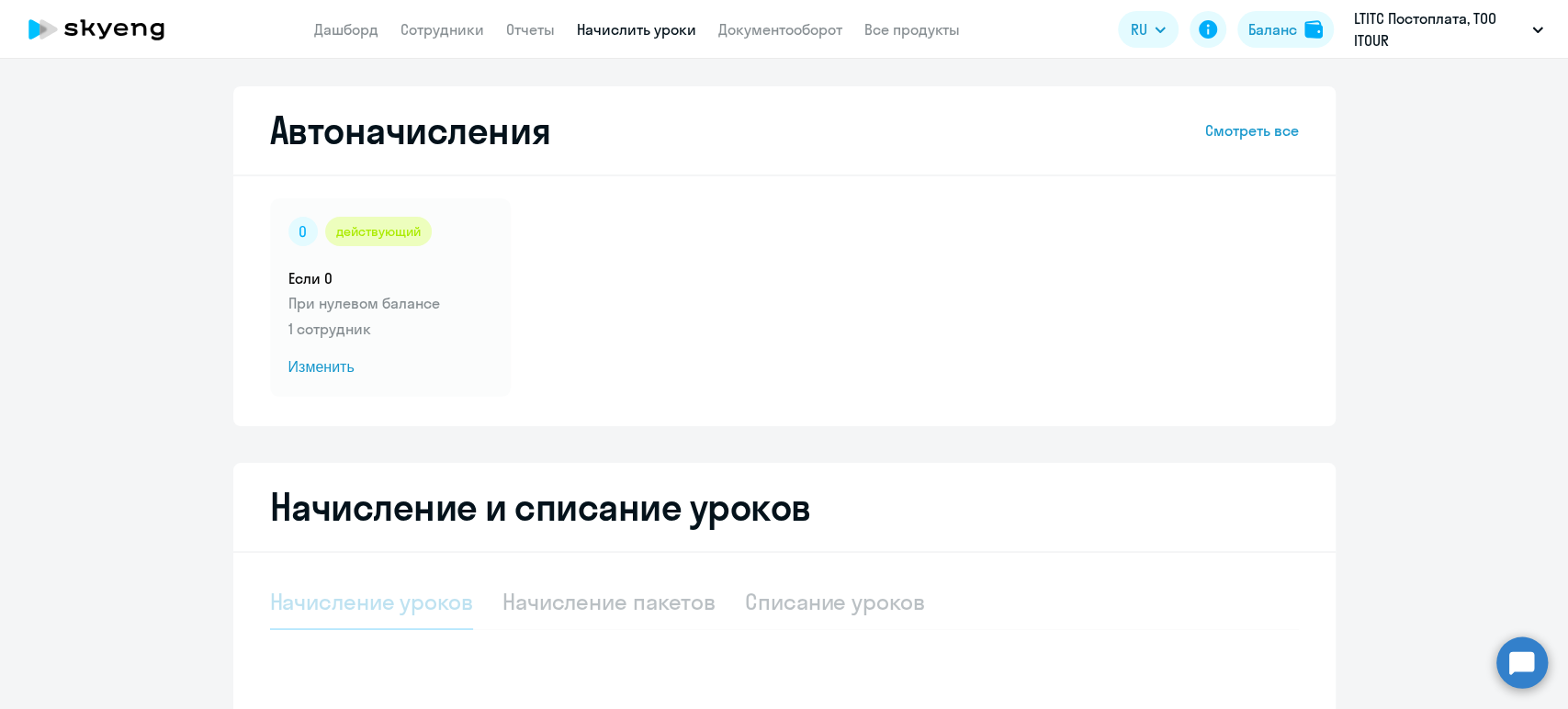
select select "10"
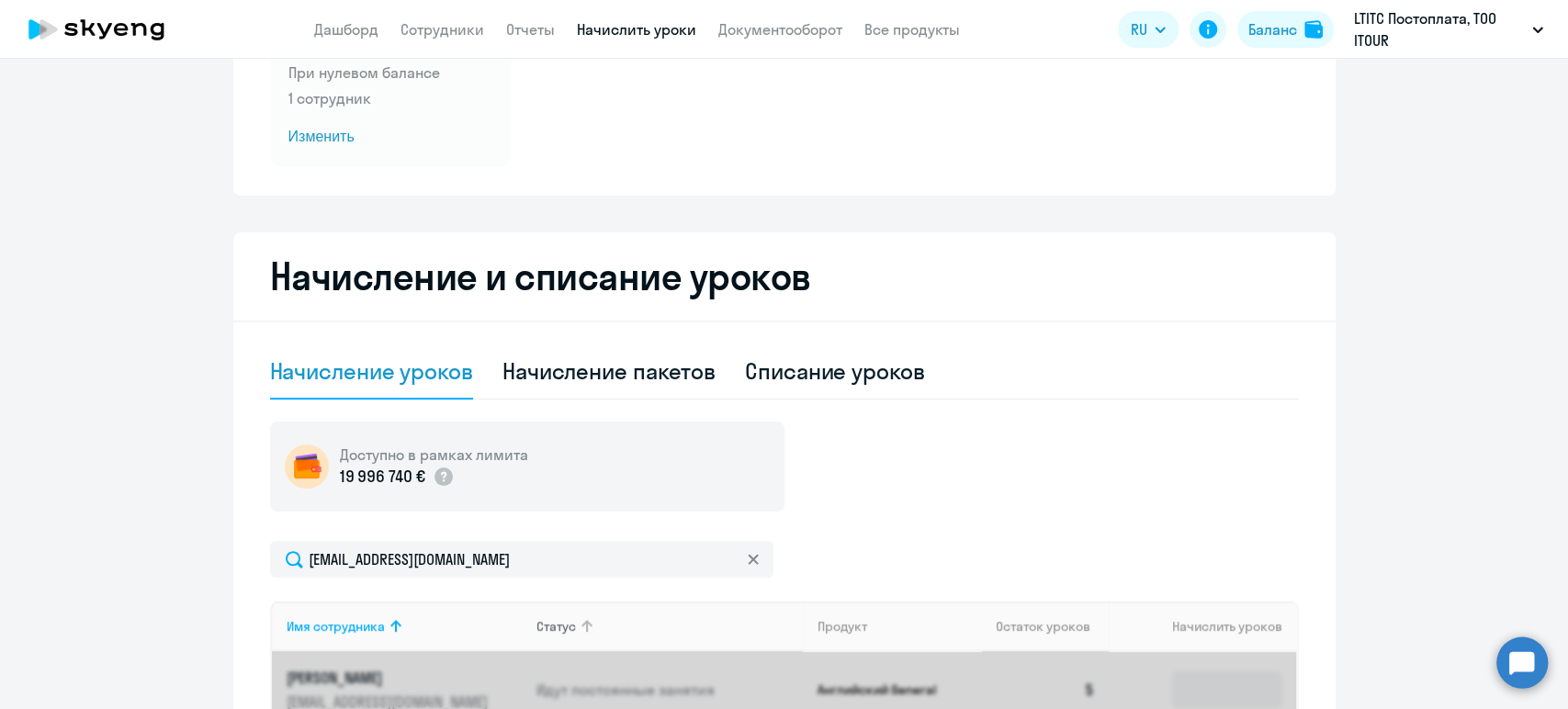
scroll to position [509, 0]
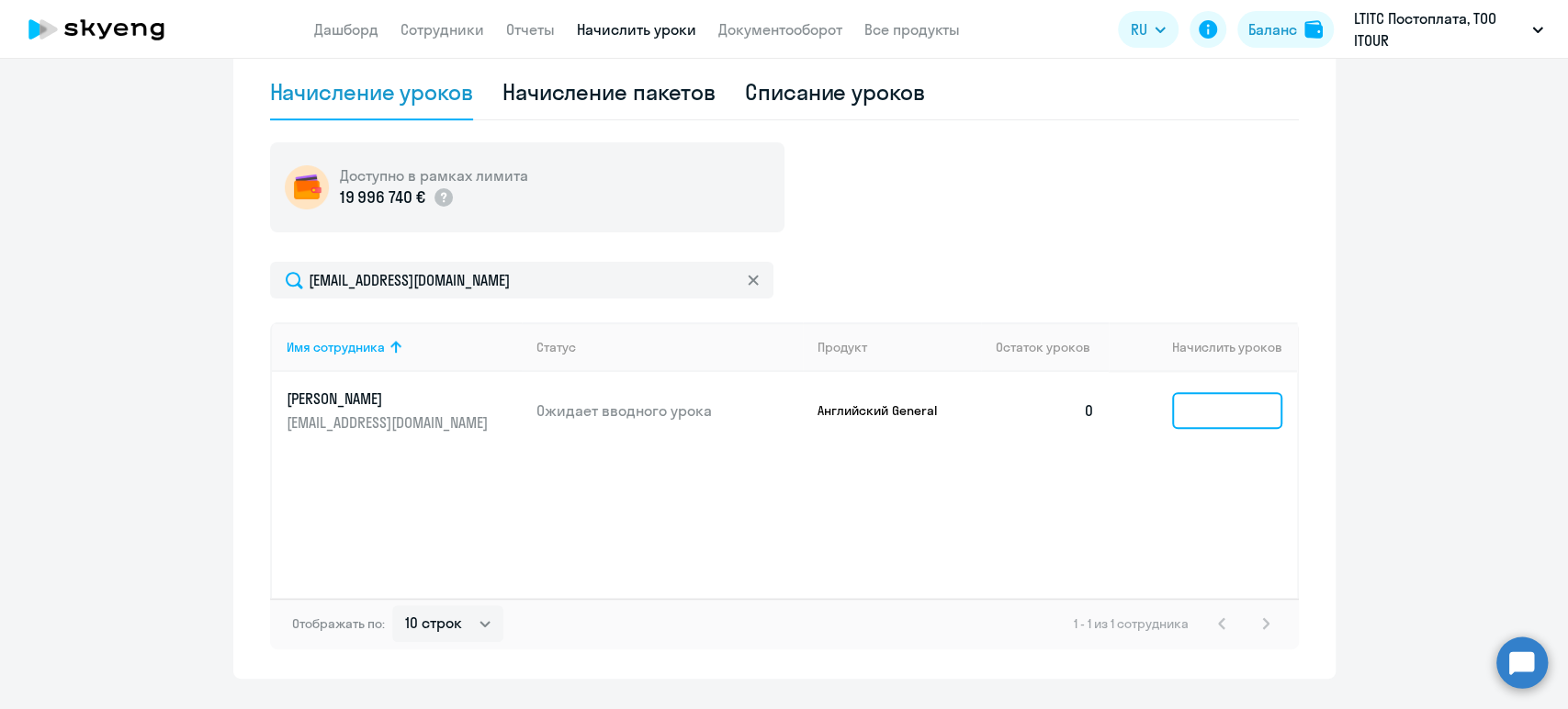
click at [1180, 410] on input at bounding box center [1226, 410] width 110 height 37
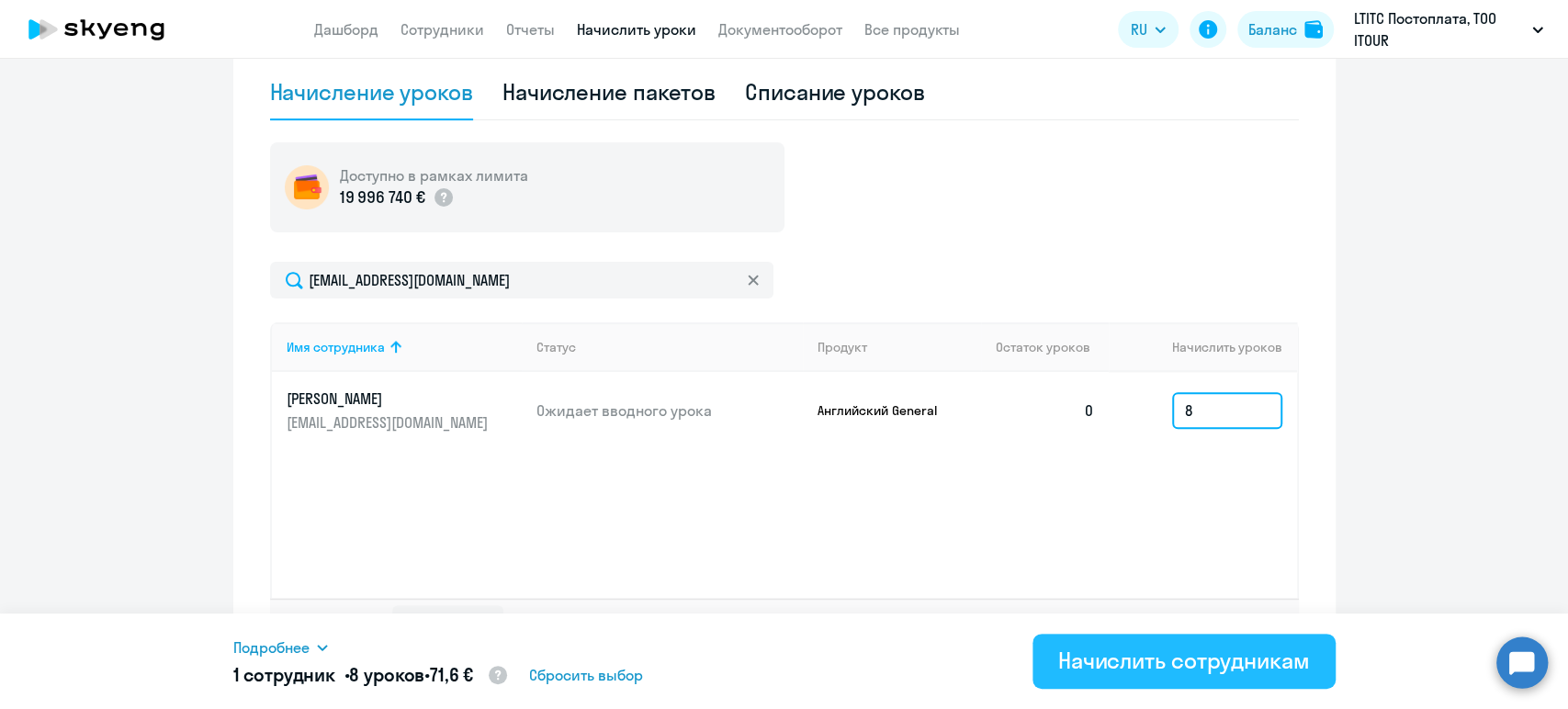
type input "8"
click at [1172, 660] on div "Начислить сотрудникам" at bounding box center [1183, 660] width 251 height 30
